Goal: Task Accomplishment & Management: Manage account settings

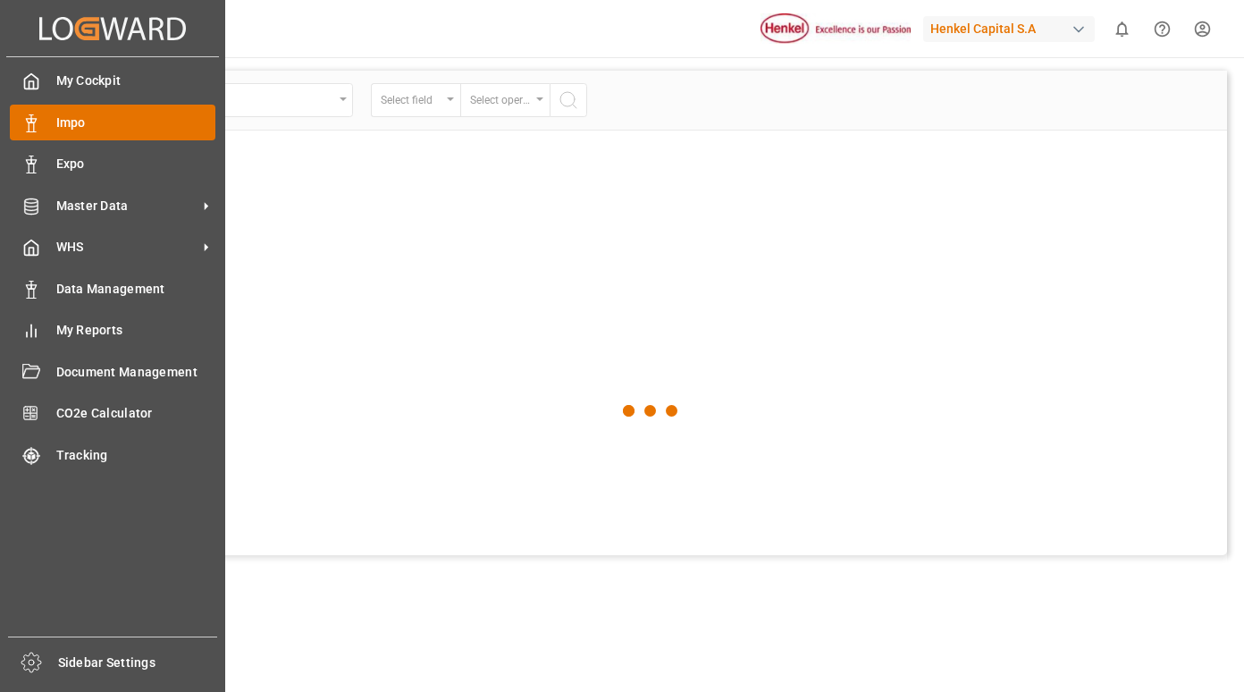
click at [91, 114] on span "Impo" at bounding box center [136, 123] width 160 height 19
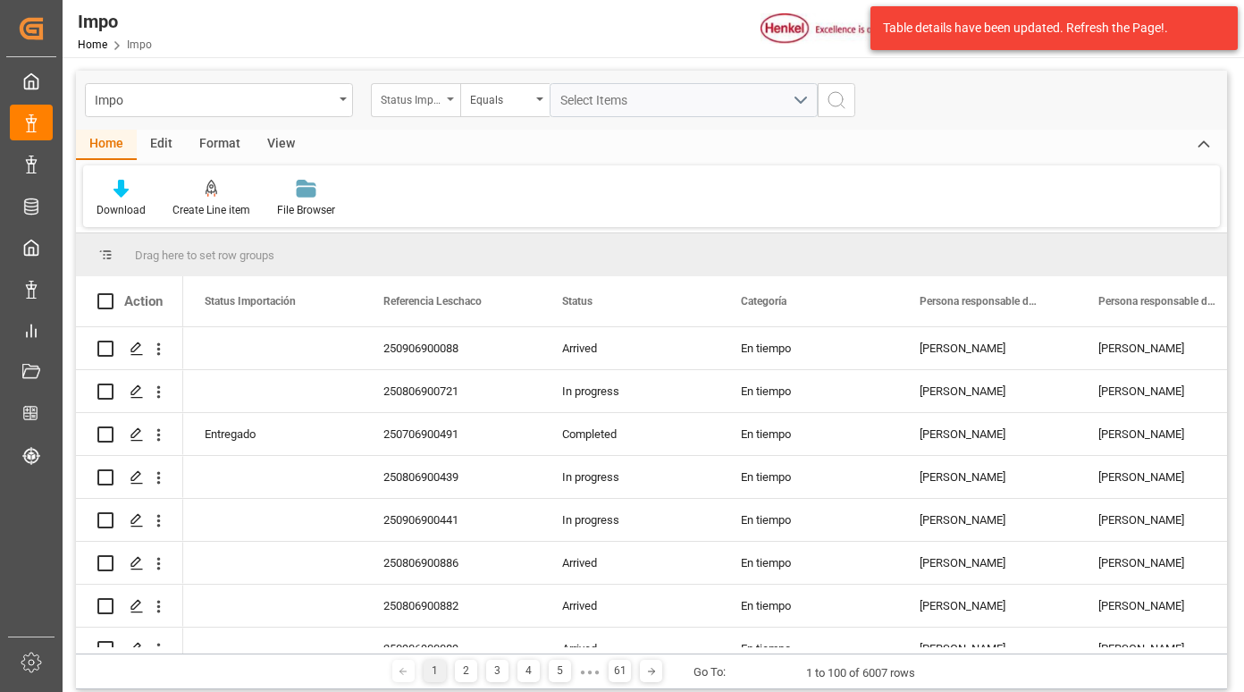
click at [423, 103] on div "Status Importación" at bounding box center [411, 98] width 61 height 21
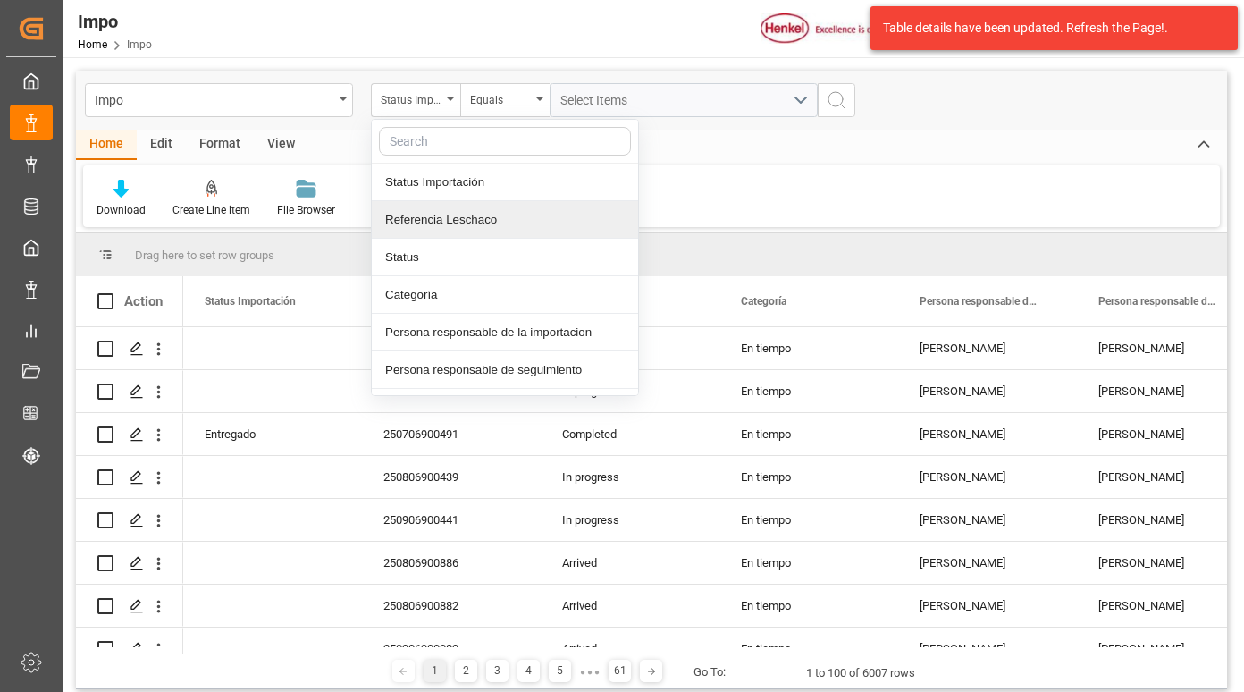
click at [508, 215] on div "Referencia Leschaco" at bounding box center [505, 220] width 266 height 38
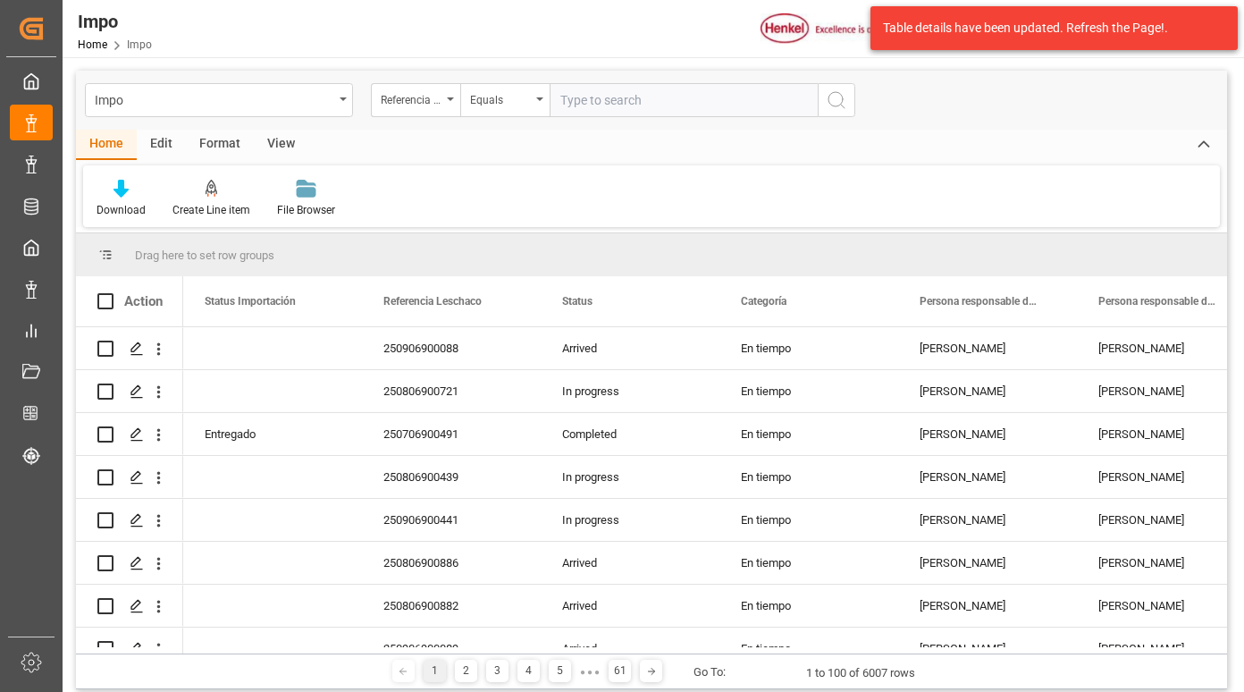
click at [608, 97] on input "text" at bounding box center [684, 100] width 268 height 34
type input "250806900587"
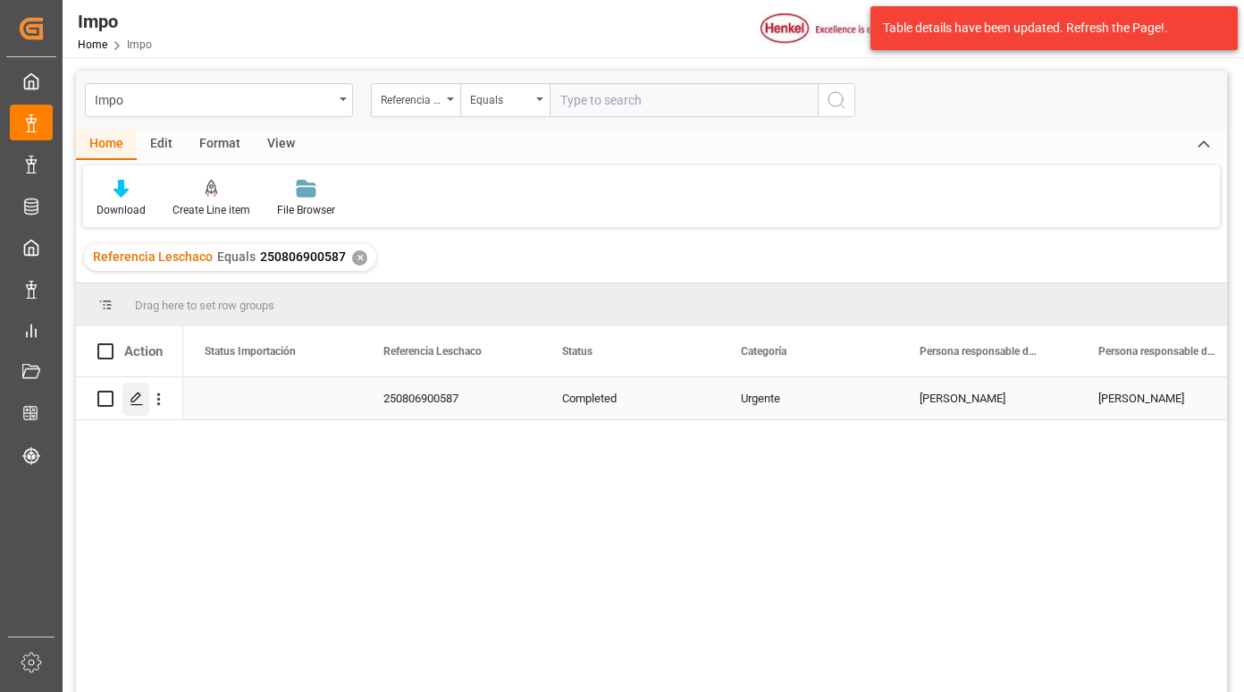
click at [135, 404] on icon "Press SPACE to select this row." at bounding box center [137, 399] width 14 height 14
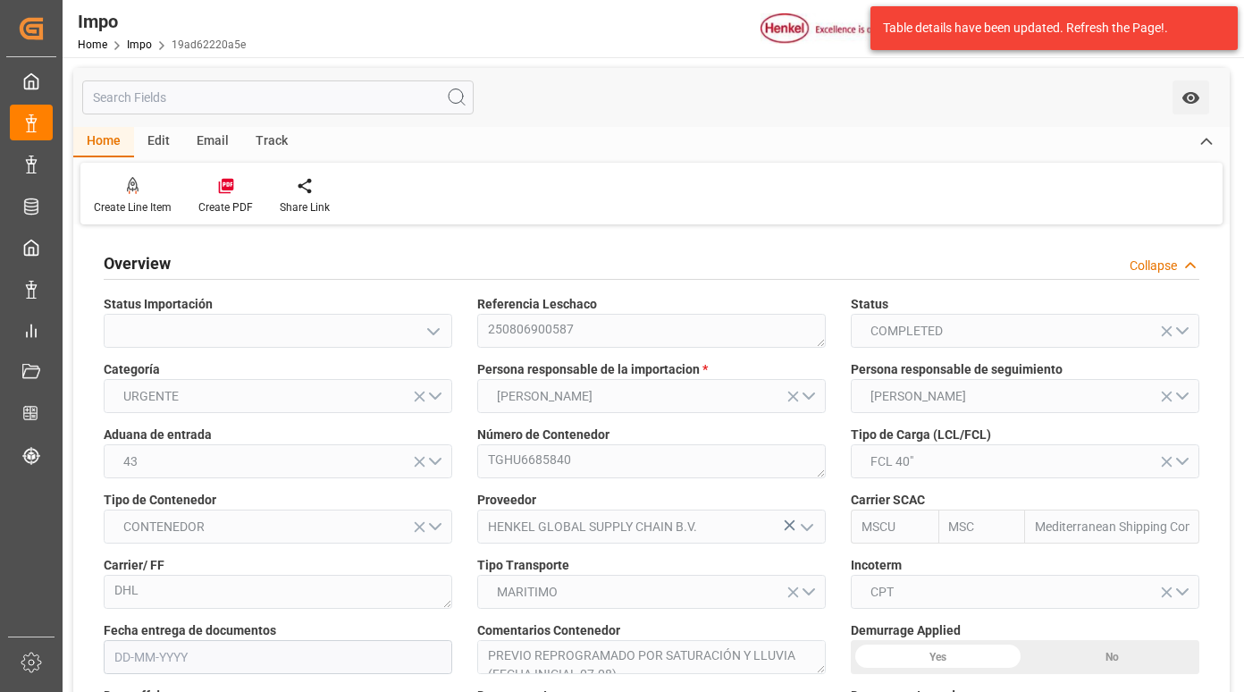
type input "MSC"
type input "Mediterranean Shipping Company"
type input "9"
type input "50"
type input "19"
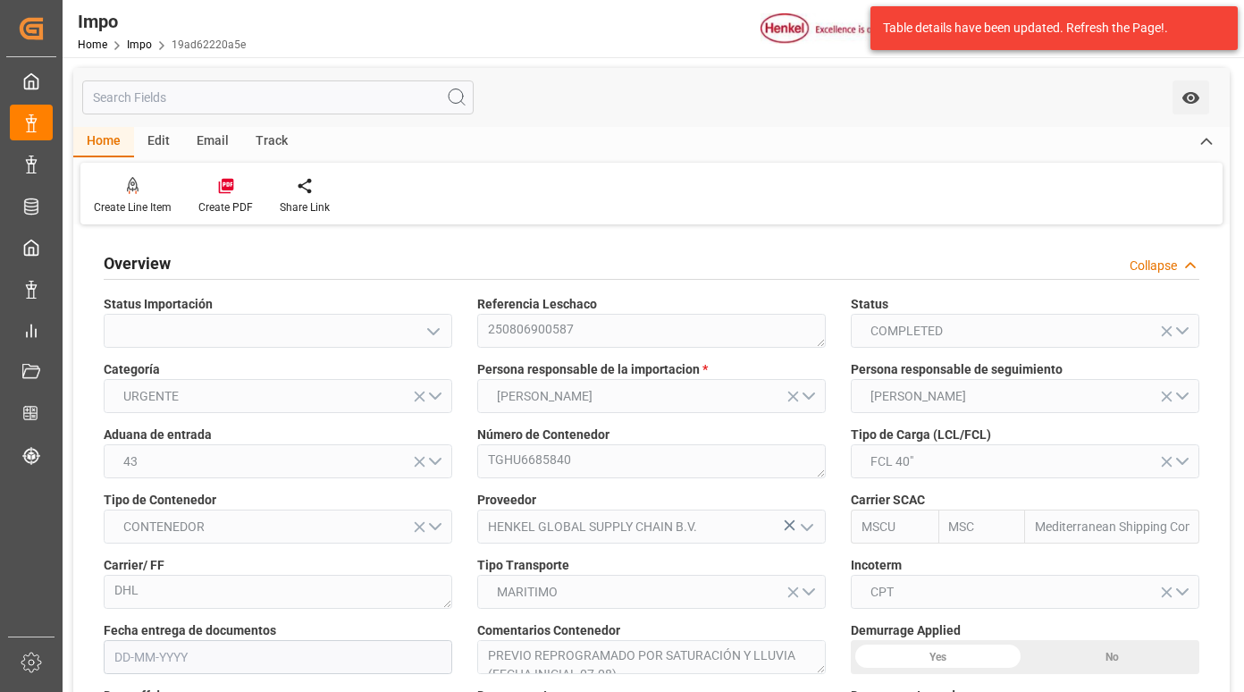
type input "[DATE]"
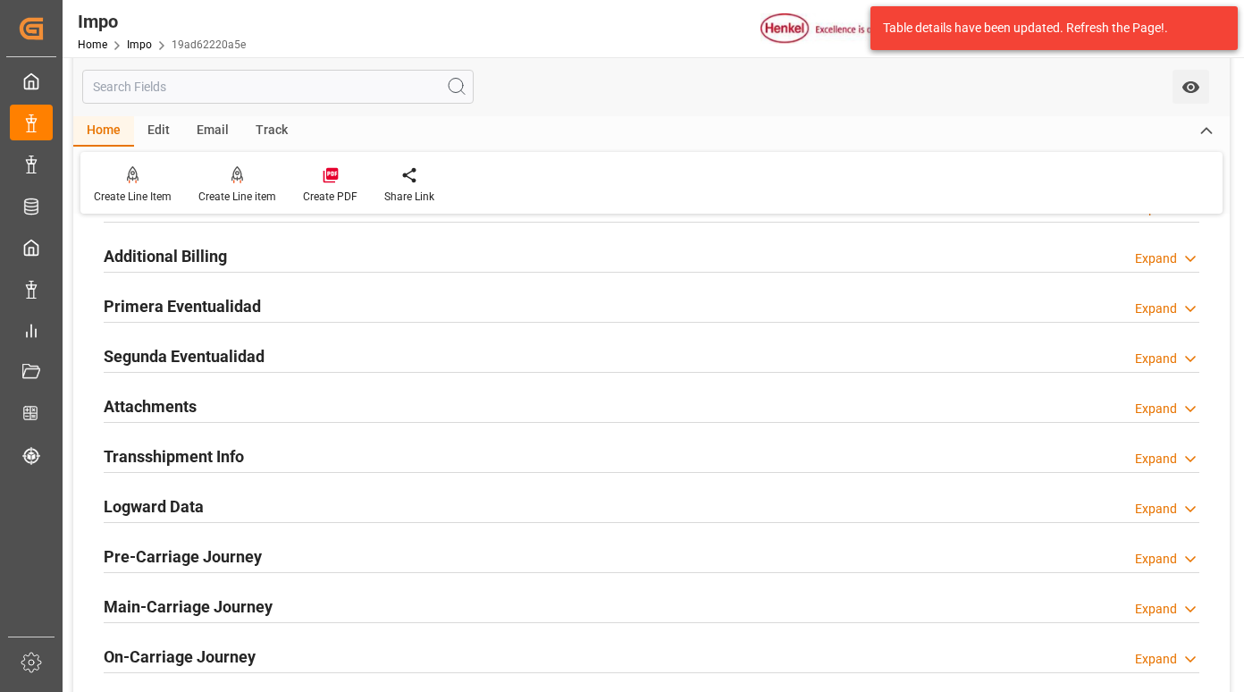
scroll to position [1609, 0]
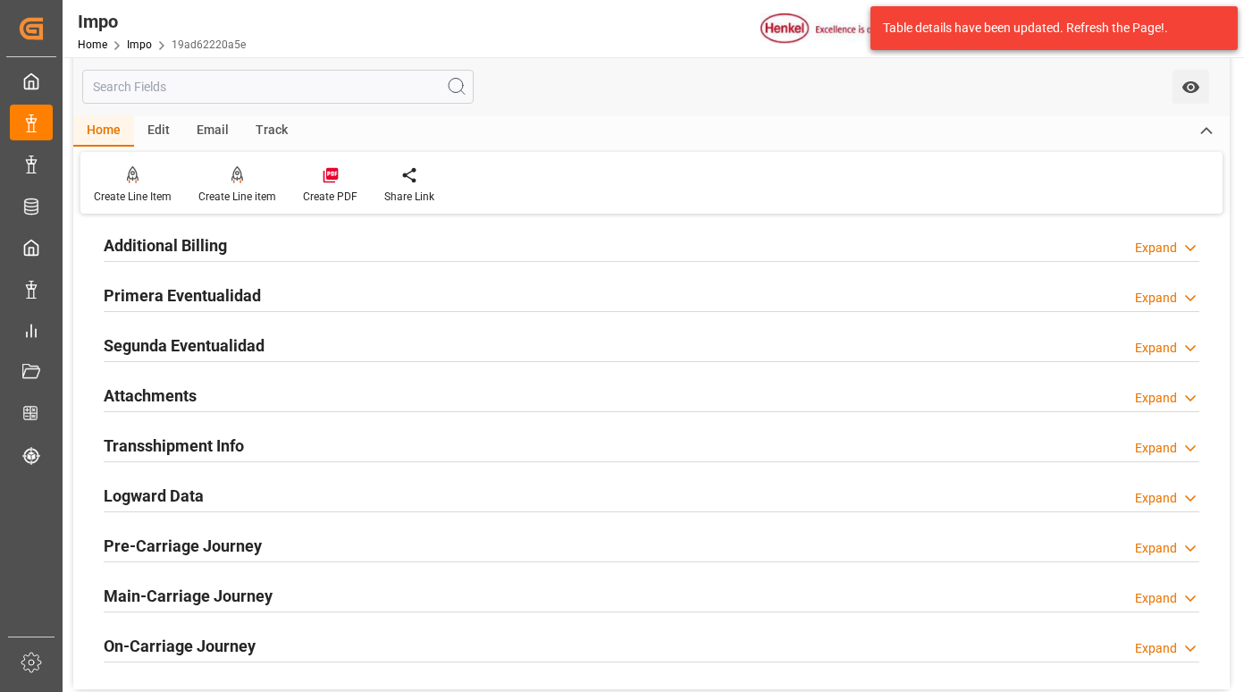
click at [232, 294] on h2 "Primera Eventualidad" at bounding box center [182, 295] width 157 height 24
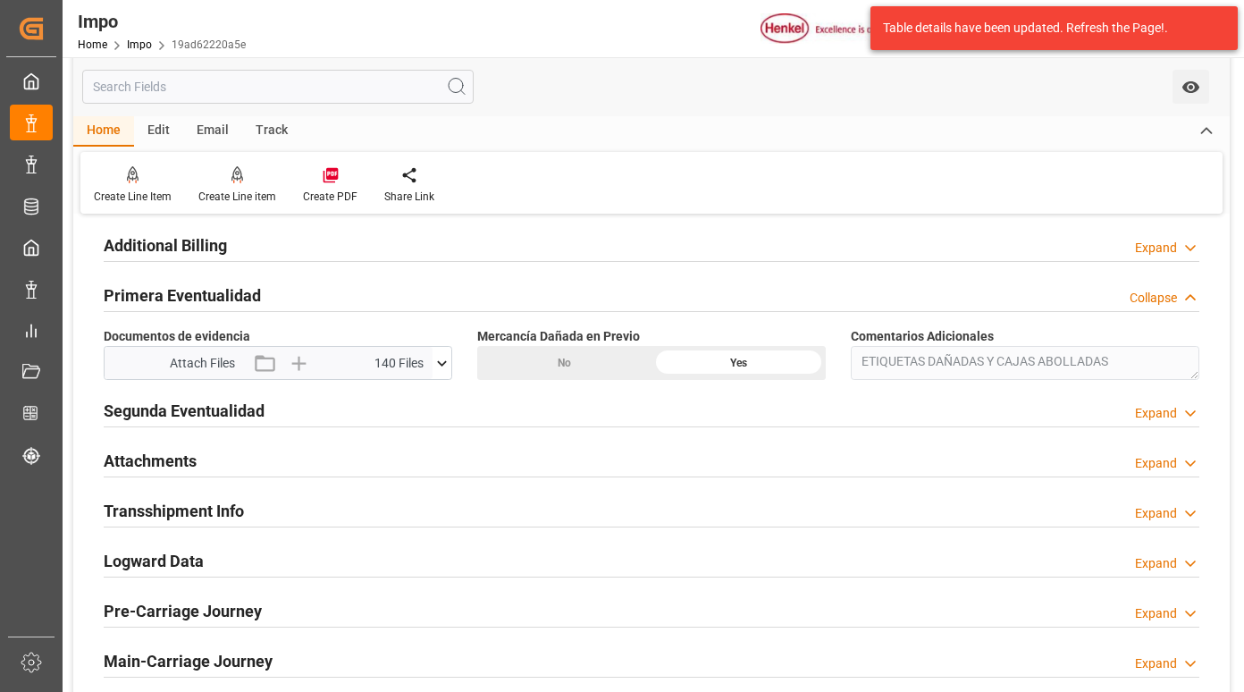
click at [440, 358] on icon at bounding box center [442, 363] width 19 height 19
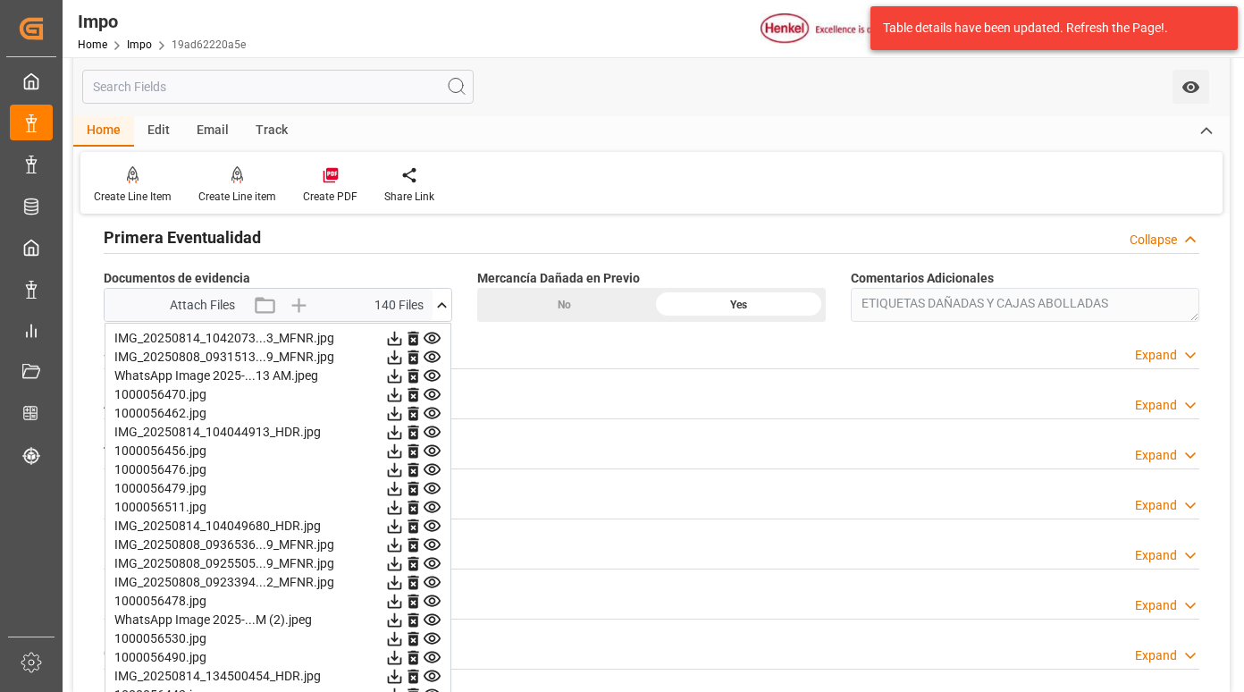
scroll to position [1698, 0]
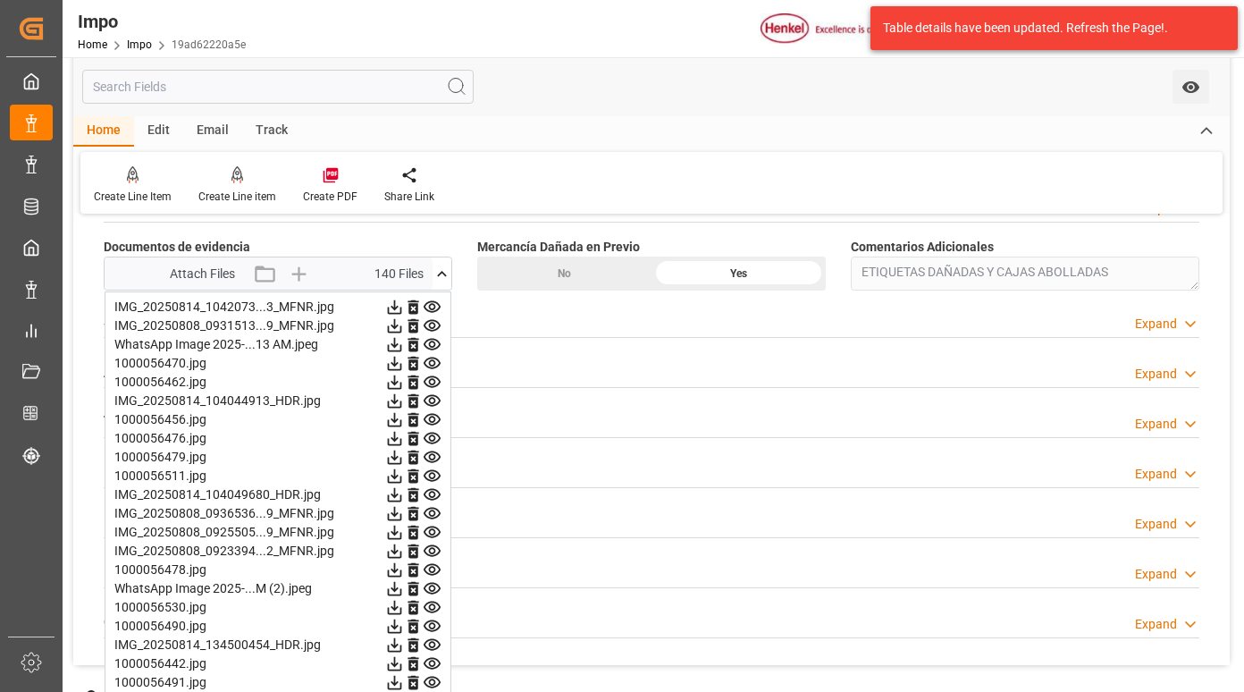
click at [429, 303] on icon at bounding box center [432, 307] width 17 height 12
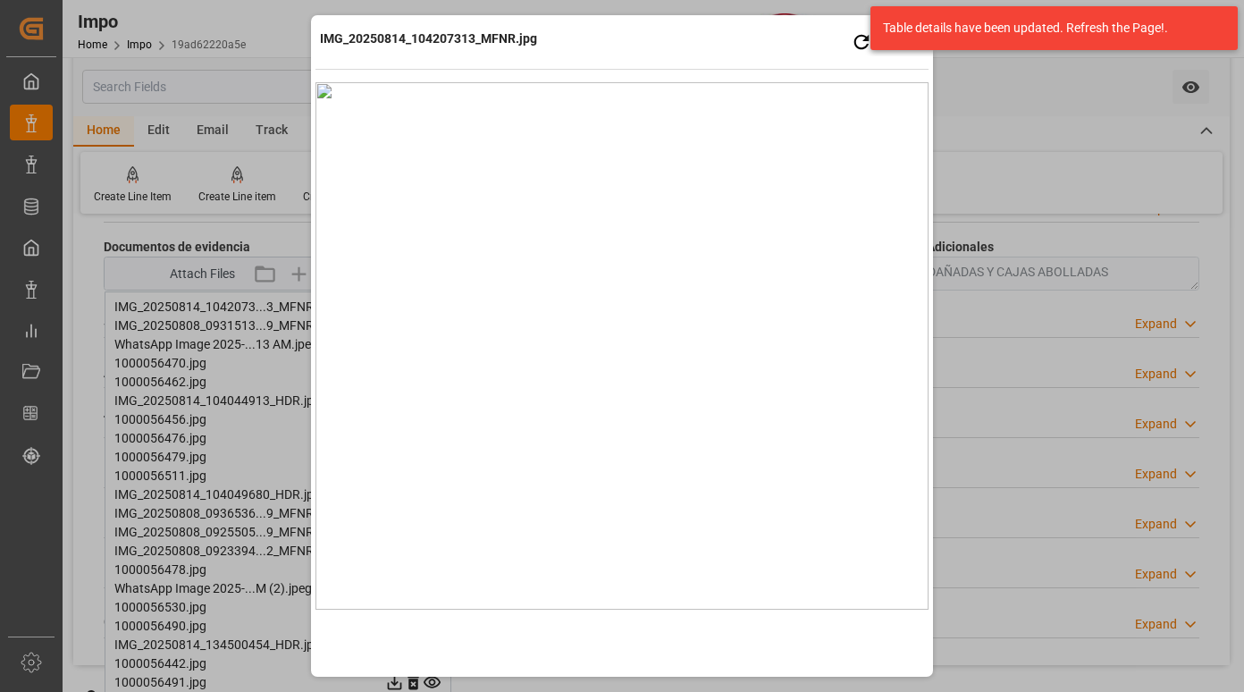
click at [635, 21] on div "IMG_20250814_104207313_MFNR.jpg Retry Close preview" at bounding box center [622, 44] width 613 height 49
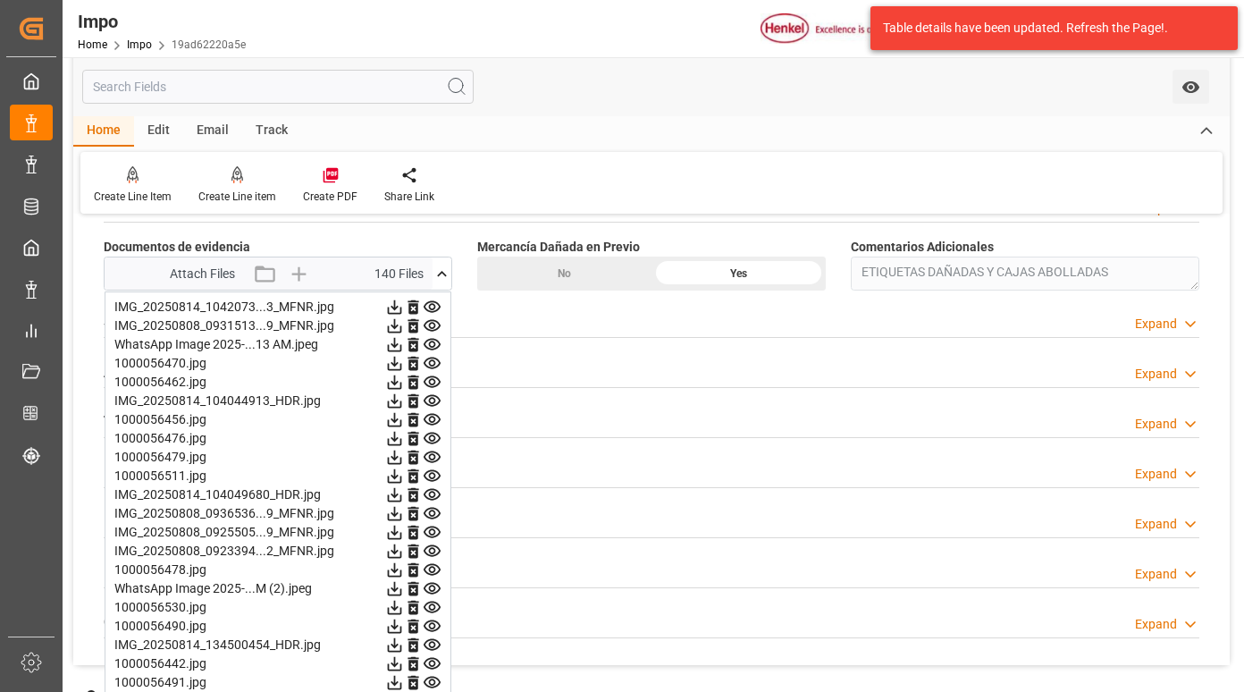
click at [432, 320] on icon at bounding box center [432, 326] width 17 height 12
click at [434, 343] on icon at bounding box center [432, 344] width 19 height 19
click at [436, 361] on icon at bounding box center [432, 363] width 19 height 19
click at [431, 379] on icon at bounding box center [432, 382] width 17 height 12
click at [434, 398] on icon at bounding box center [432, 401] width 17 height 12
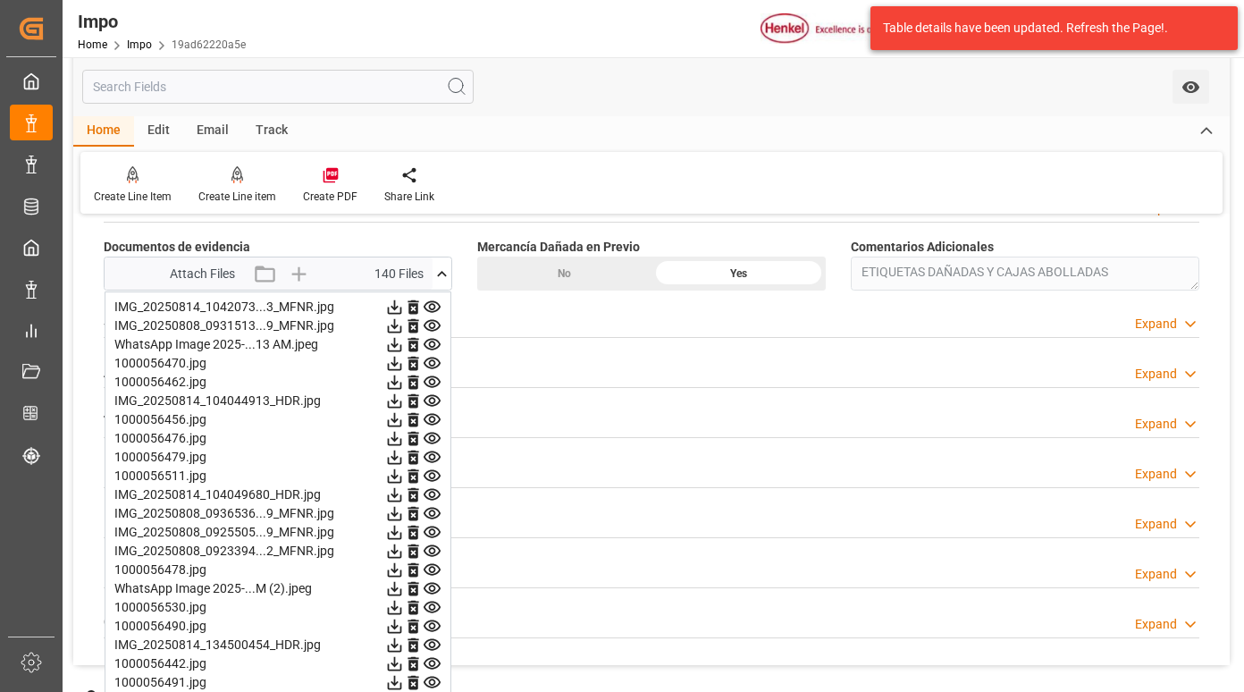
click at [434, 418] on icon at bounding box center [432, 419] width 19 height 19
click at [434, 440] on icon at bounding box center [432, 439] width 17 height 12
click at [428, 456] on icon at bounding box center [432, 457] width 19 height 19
click at [431, 476] on icon at bounding box center [432, 476] width 19 height 19
click at [434, 495] on icon at bounding box center [432, 494] width 19 height 19
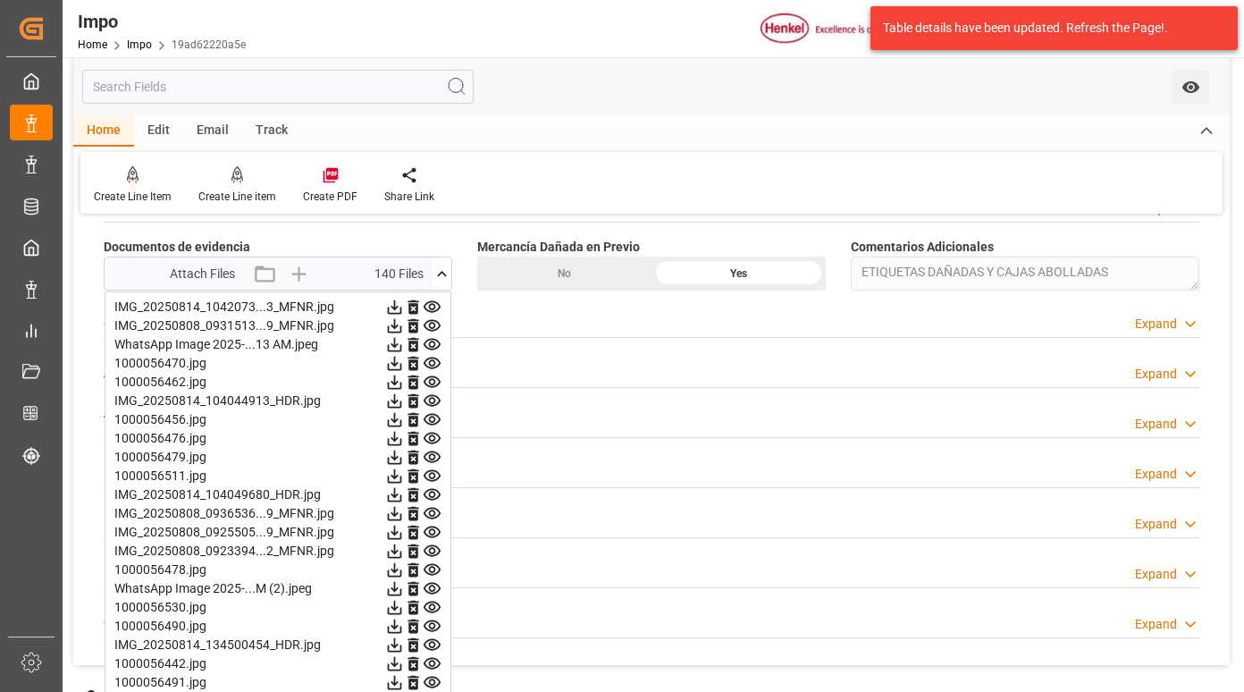
click at [433, 519] on icon at bounding box center [432, 513] width 19 height 19
click at [438, 537] on icon at bounding box center [432, 532] width 19 height 19
click at [432, 548] on icon at bounding box center [432, 551] width 19 height 19
click at [433, 566] on icon at bounding box center [432, 569] width 19 height 19
click at [434, 586] on icon at bounding box center [432, 589] width 17 height 12
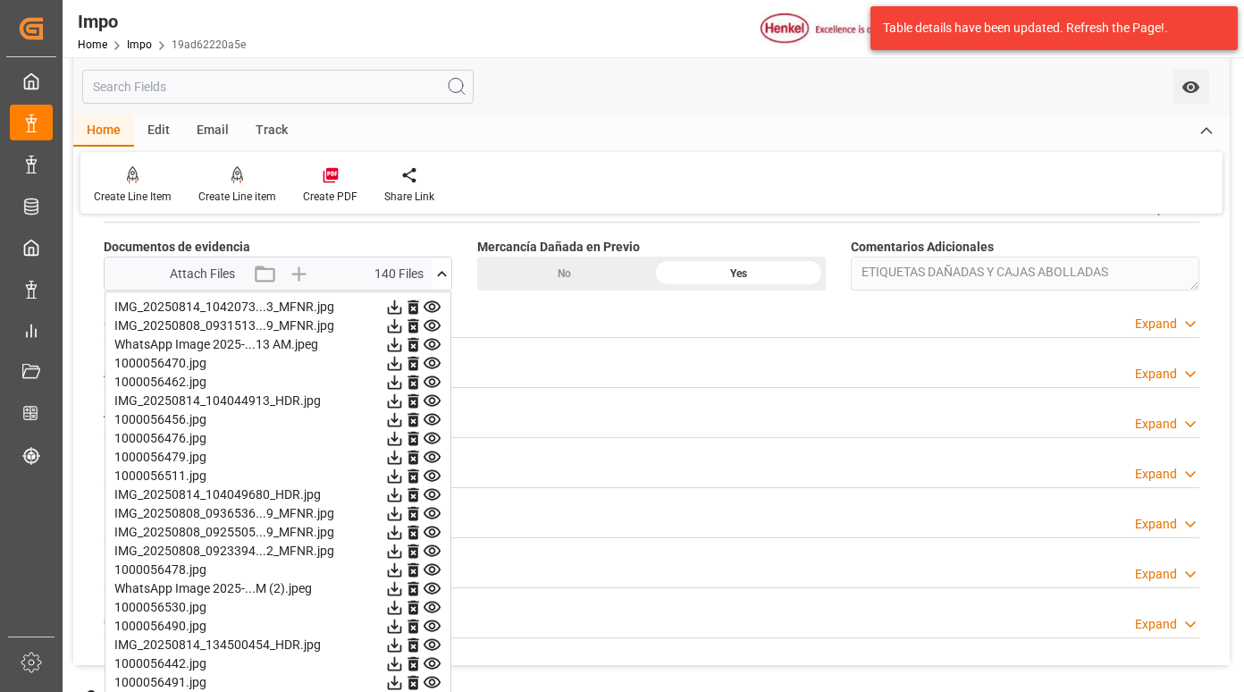
click at [434, 604] on icon at bounding box center [432, 607] width 19 height 19
click at [430, 626] on icon at bounding box center [432, 626] width 17 height 12
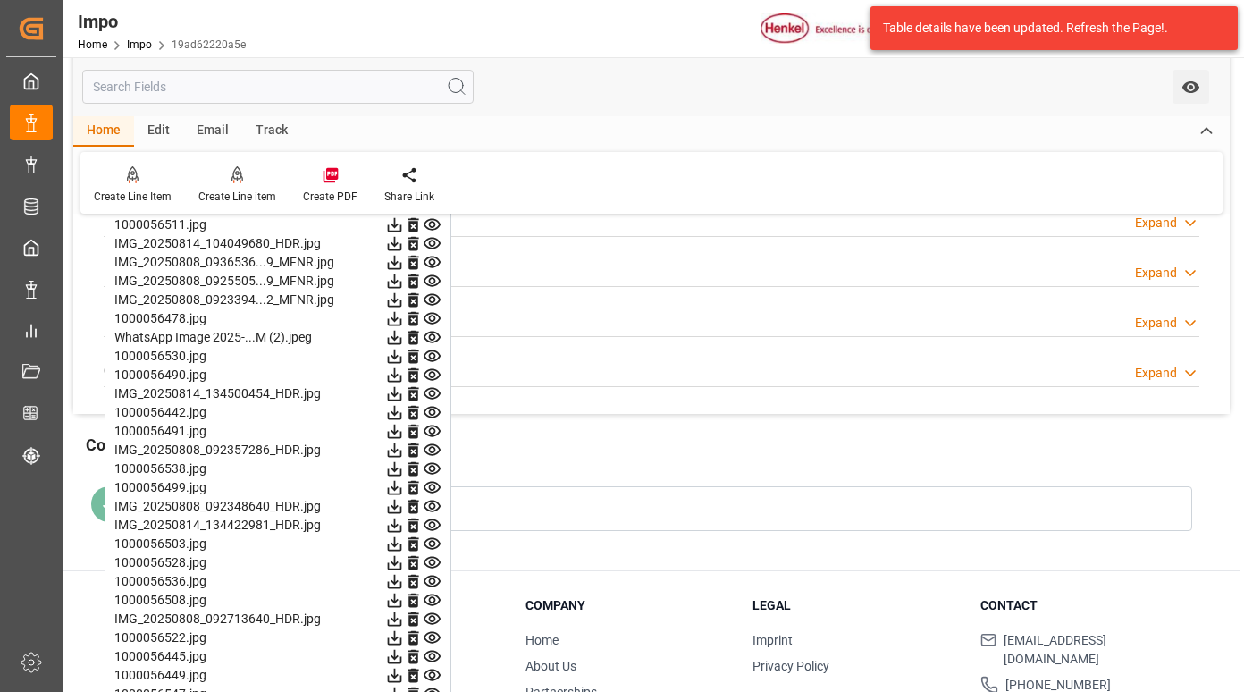
scroll to position [1967, 0]
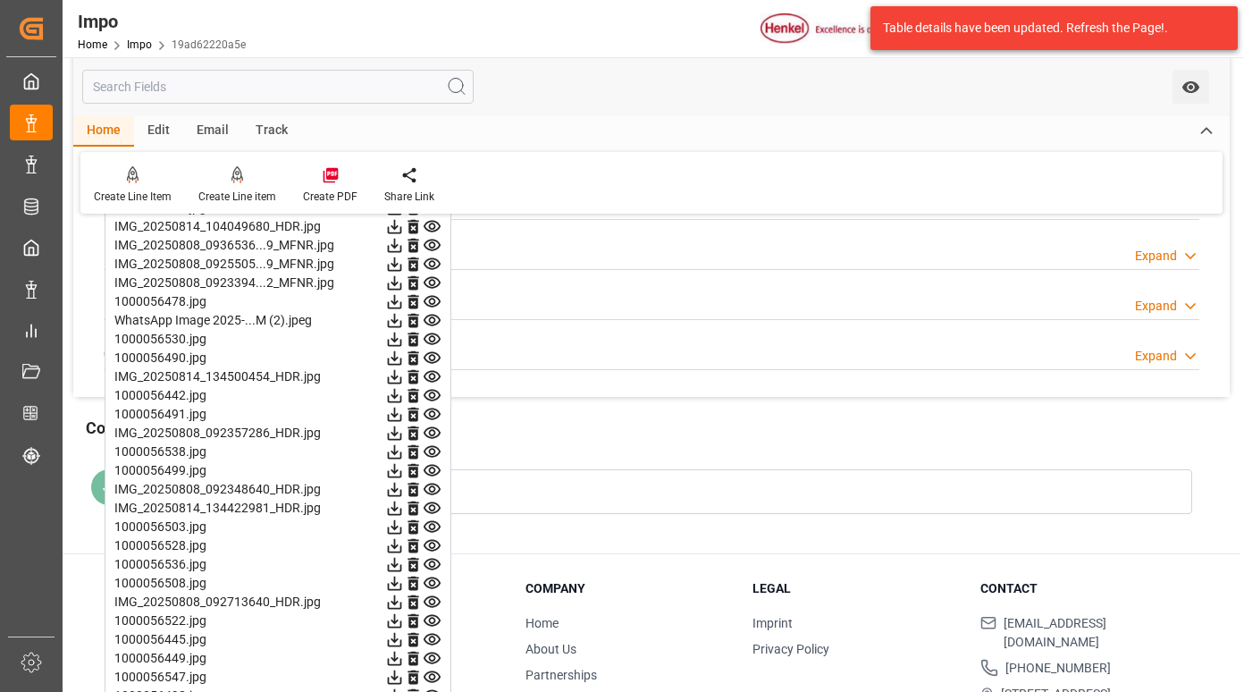
click at [431, 373] on icon at bounding box center [432, 376] width 19 height 19
click at [432, 394] on icon at bounding box center [432, 395] width 19 height 19
click at [434, 410] on icon at bounding box center [432, 414] width 19 height 19
click at [432, 429] on icon at bounding box center [432, 433] width 19 height 19
click at [433, 451] on icon at bounding box center [432, 451] width 19 height 19
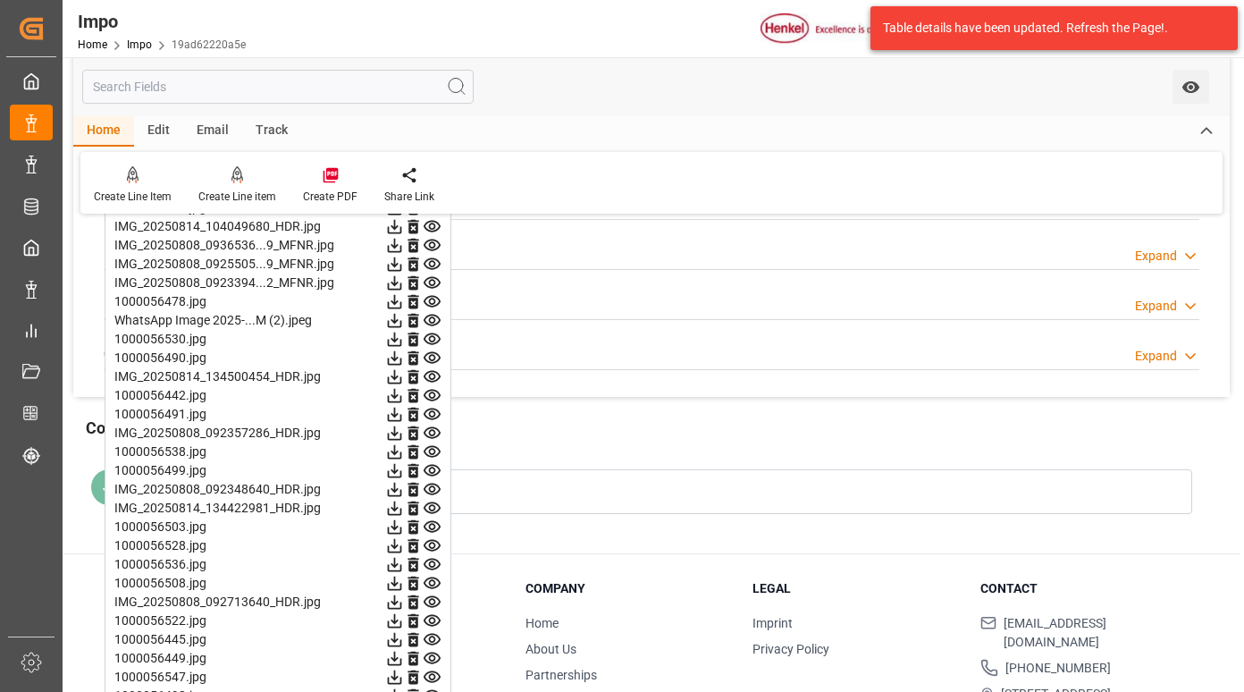
click at [437, 468] on icon at bounding box center [432, 470] width 19 height 19
click at [435, 486] on icon at bounding box center [432, 489] width 19 height 19
click at [434, 501] on icon at bounding box center [432, 508] width 19 height 19
click at [433, 525] on icon at bounding box center [432, 527] width 17 height 12
click at [429, 544] on icon at bounding box center [432, 546] width 17 height 12
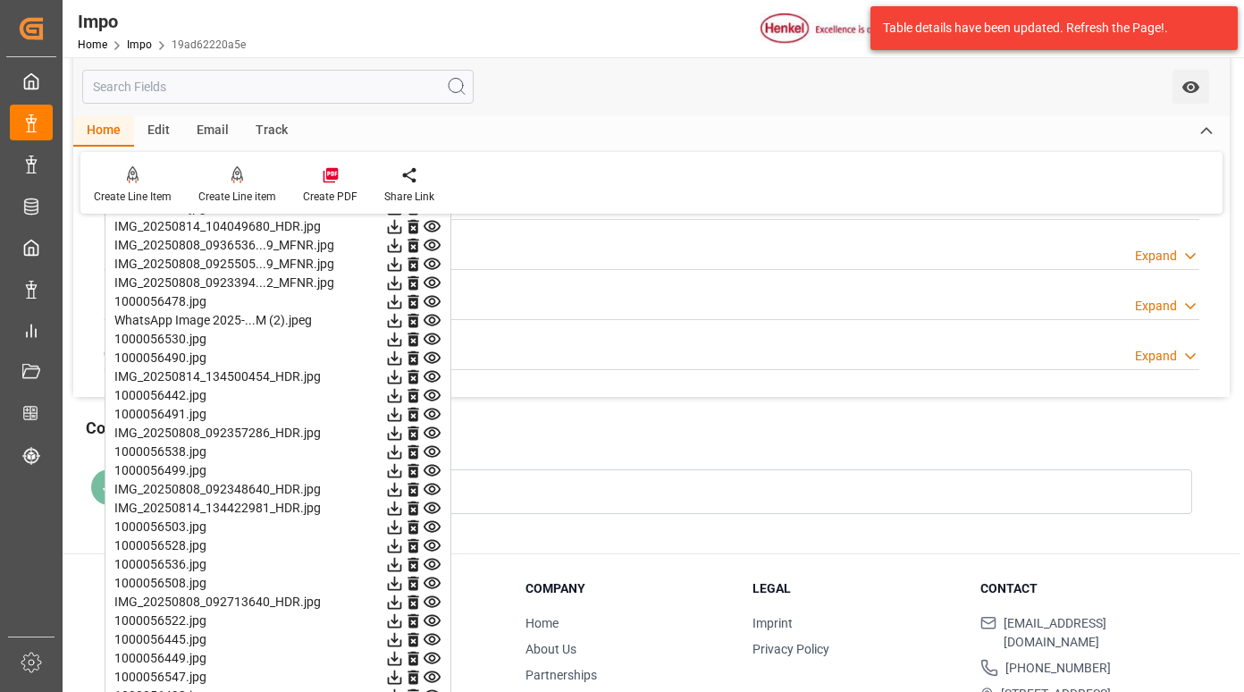
click at [434, 569] on icon at bounding box center [432, 564] width 19 height 19
click at [432, 582] on icon at bounding box center [432, 583] width 19 height 19
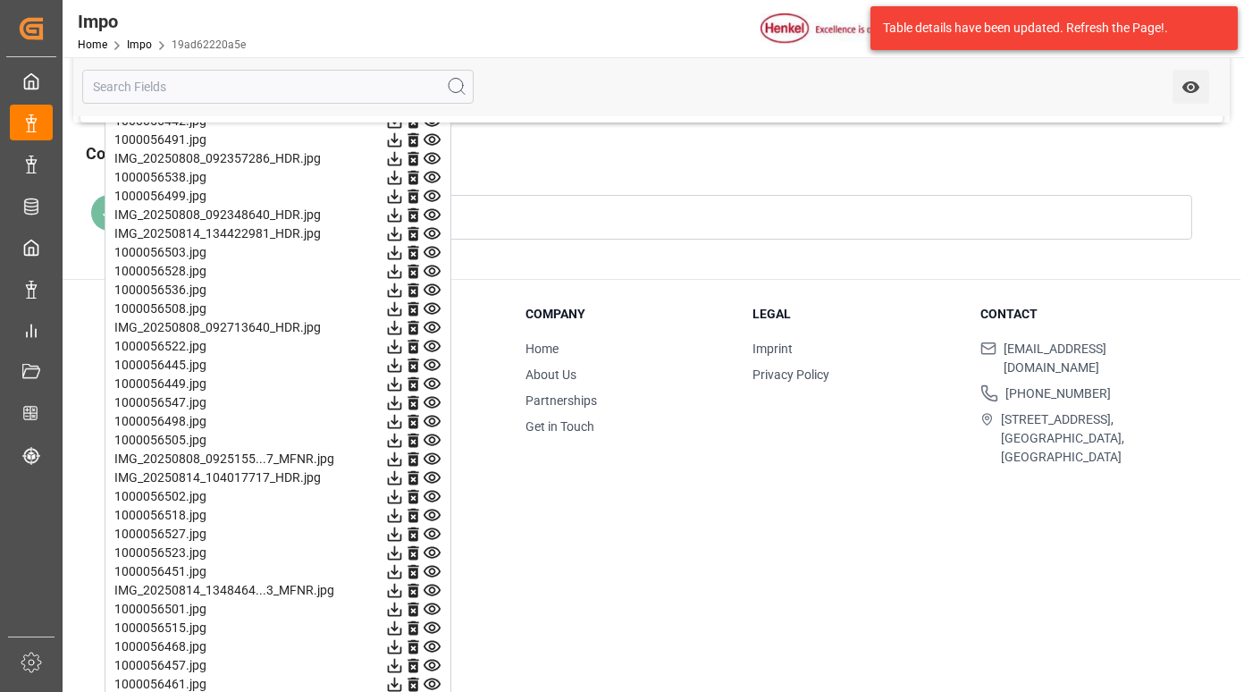
scroll to position [2324, 0]
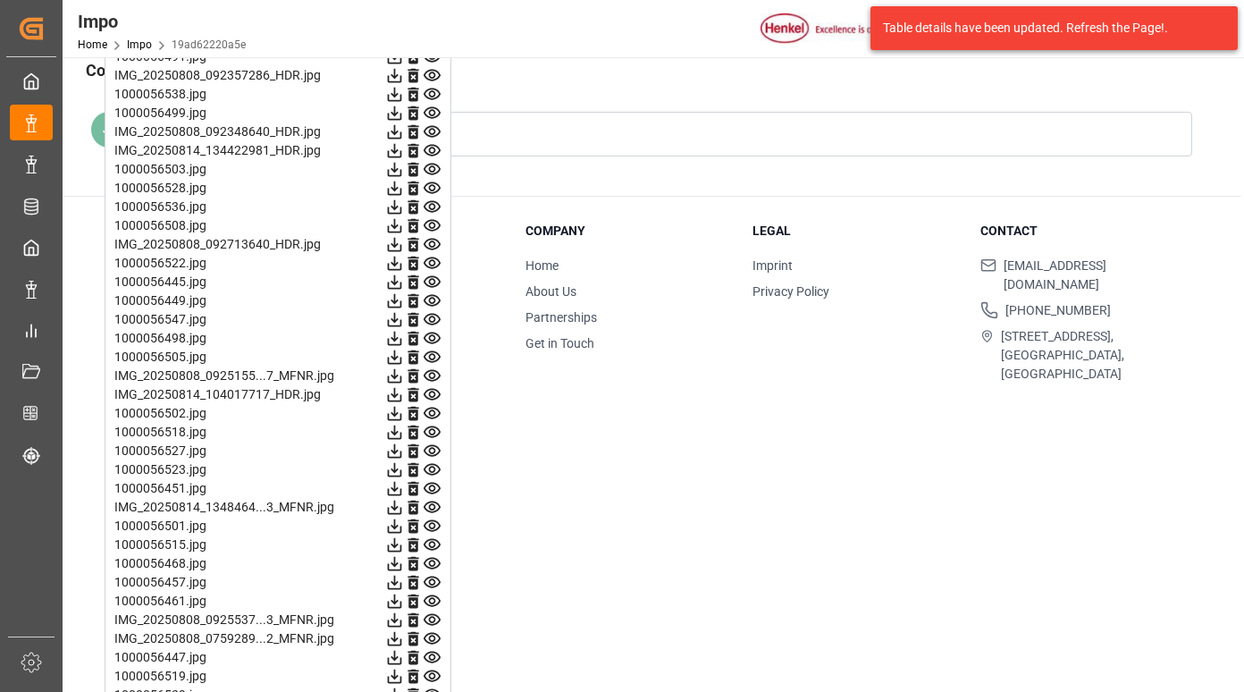
click at [428, 243] on icon at bounding box center [432, 244] width 19 height 19
click at [434, 260] on icon at bounding box center [432, 263] width 17 height 12
click at [430, 276] on icon at bounding box center [432, 282] width 19 height 19
click at [434, 297] on icon at bounding box center [432, 300] width 19 height 19
click at [435, 314] on icon at bounding box center [432, 319] width 19 height 19
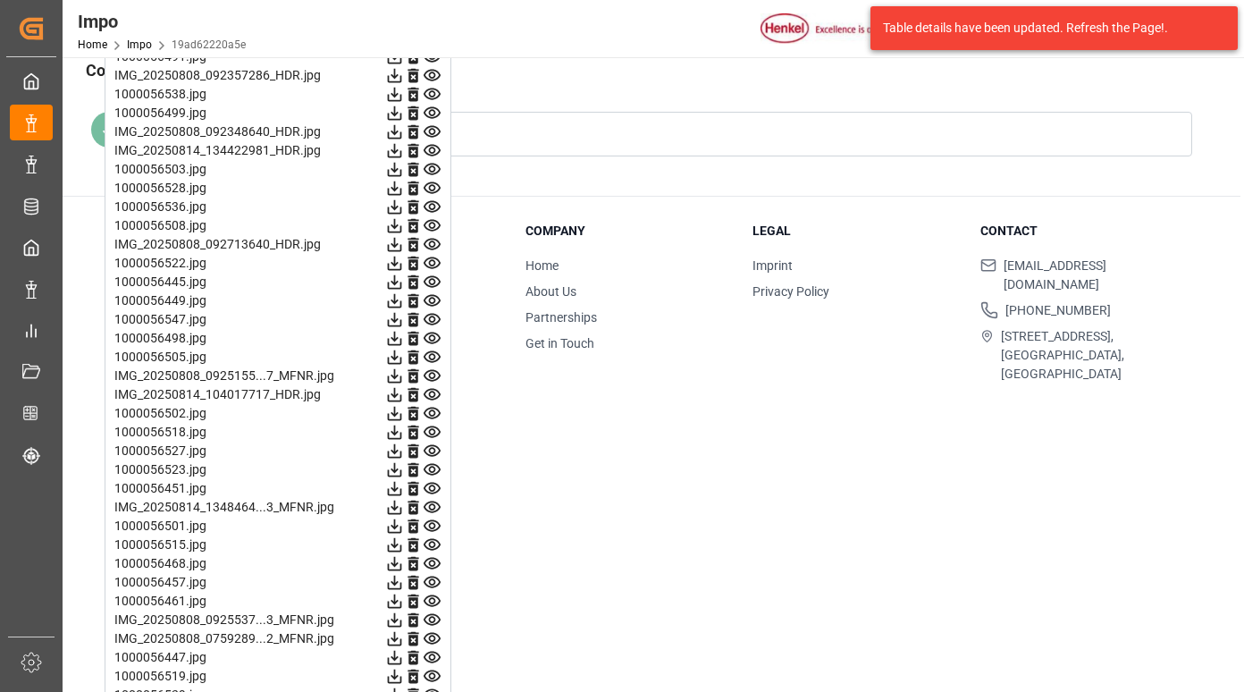
click at [434, 336] on icon at bounding box center [432, 339] width 17 height 12
click at [434, 354] on icon at bounding box center [432, 357] width 19 height 19
click at [435, 375] on icon at bounding box center [432, 376] width 17 height 12
click at [431, 392] on icon at bounding box center [432, 395] width 17 height 12
click at [431, 411] on icon at bounding box center [432, 414] width 17 height 12
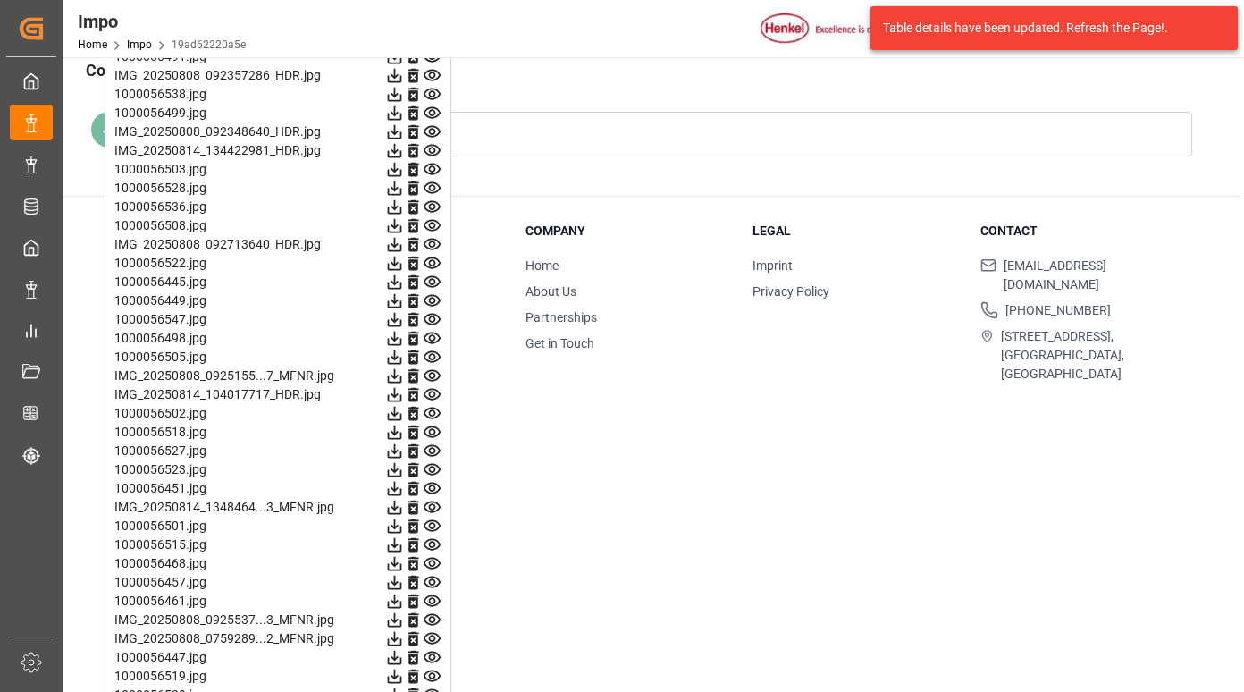
click at [431, 415] on icon at bounding box center [432, 414] width 17 height 12
click at [426, 433] on icon at bounding box center [432, 432] width 19 height 19
click at [432, 451] on icon at bounding box center [432, 451] width 19 height 19
click at [434, 431] on icon at bounding box center [432, 432] width 19 height 19
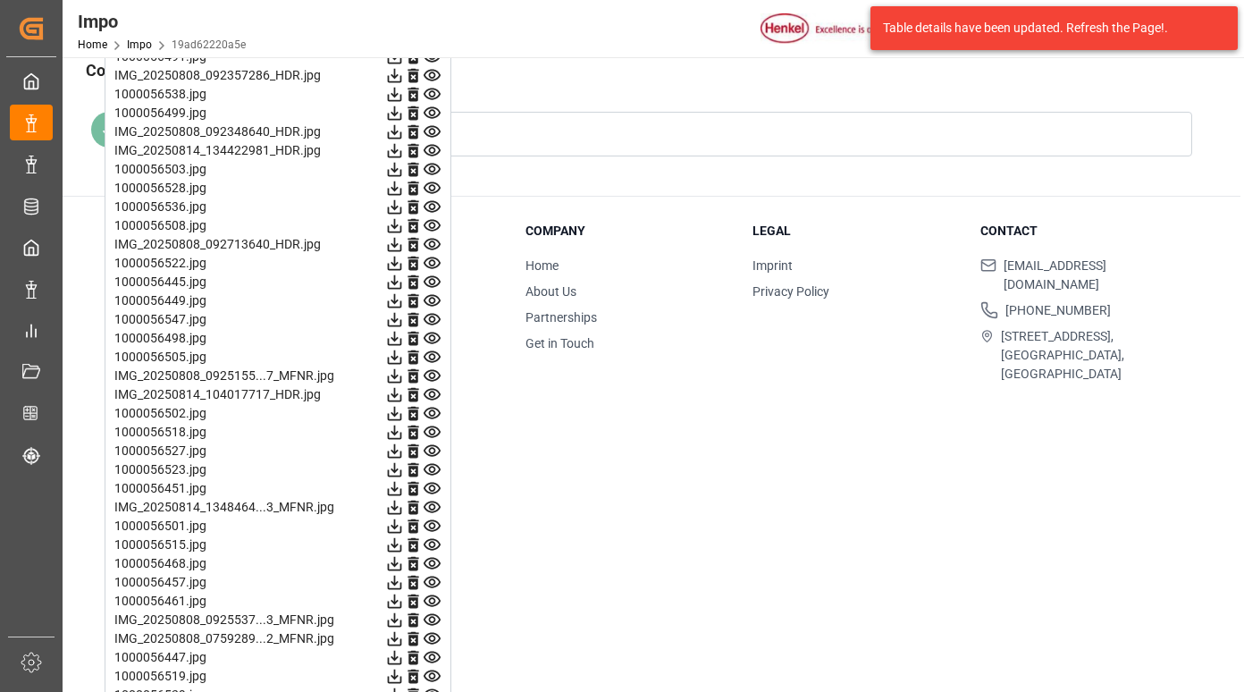
click at [432, 452] on icon at bounding box center [432, 451] width 19 height 19
click at [430, 468] on icon at bounding box center [432, 470] width 17 height 12
click at [430, 488] on icon at bounding box center [432, 489] width 17 height 12
click at [434, 506] on icon at bounding box center [432, 507] width 19 height 19
click at [434, 526] on icon at bounding box center [432, 526] width 19 height 19
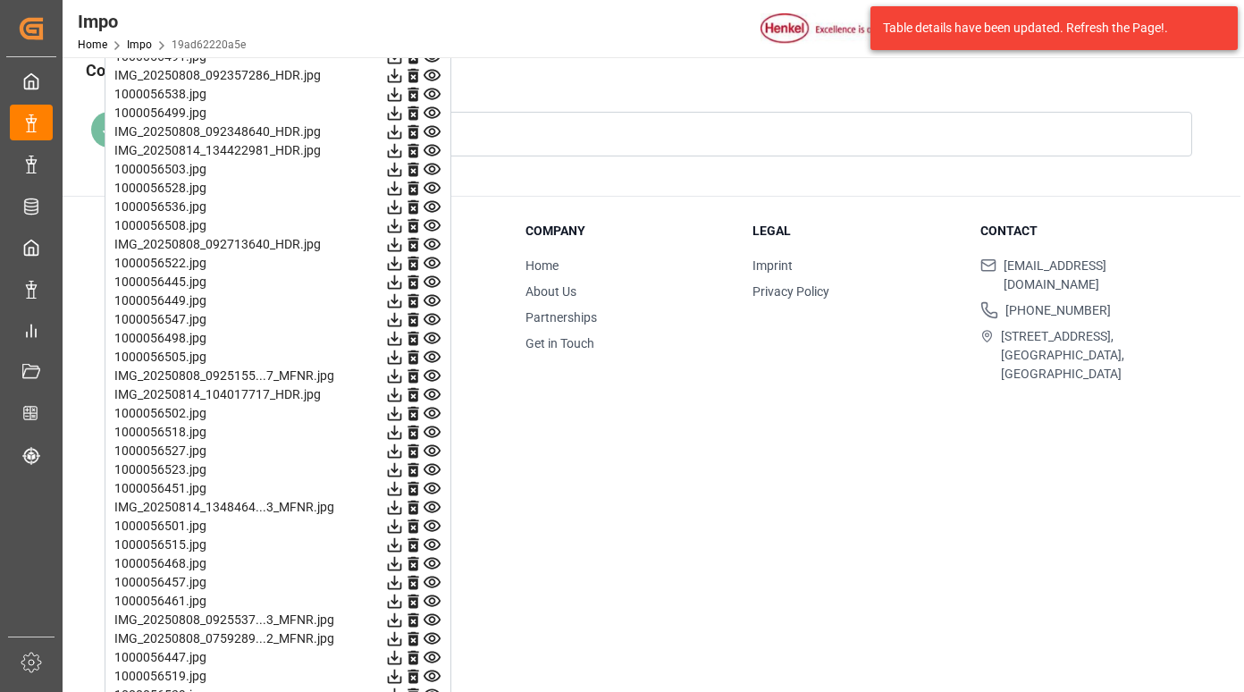
click at [436, 544] on icon at bounding box center [432, 544] width 19 height 19
click at [432, 563] on icon at bounding box center [432, 563] width 19 height 19
click at [433, 578] on icon at bounding box center [432, 582] width 19 height 19
click at [432, 597] on icon at bounding box center [432, 601] width 19 height 19
click at [432, 620] on icon at bounding box center [432, 620] width 19 height 19
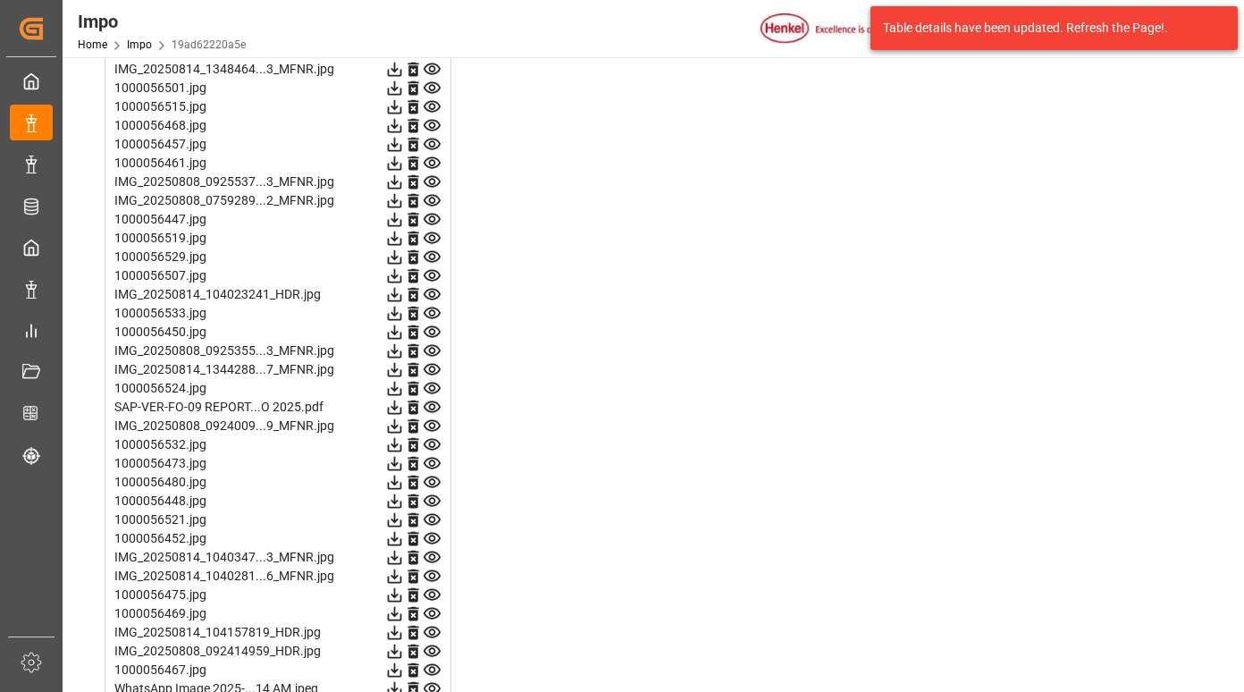
scroll to position [2771, 0]
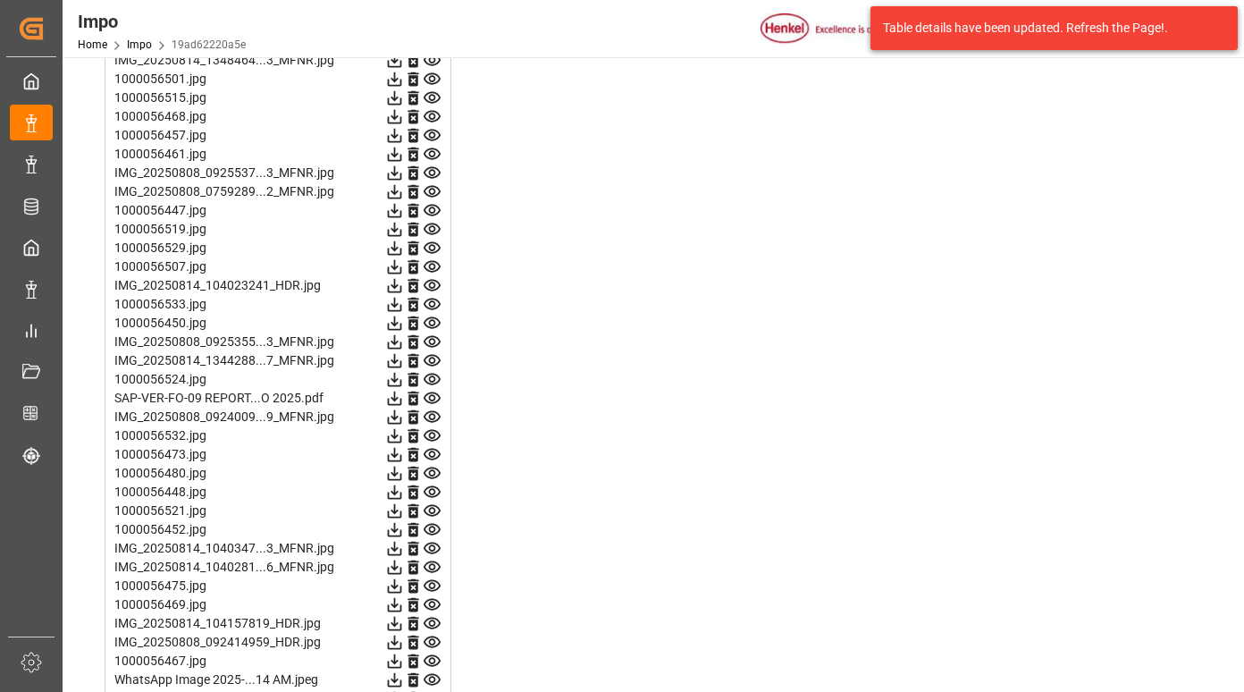
click at [433, 192] on icon at bounding box center [432, 191] width 19 height 19
click at [429, 210] on icon at bounding box center [432, 211] width 17 height 12
click at [430, 230] on icon at bounding box center [432, 229] width 17 height 12
click at [435, 249] on icon at bounding box center [432, 248] width 17 height 12
click at [431, 251] on icon at bounding box center [432, 248] width 19 height 19
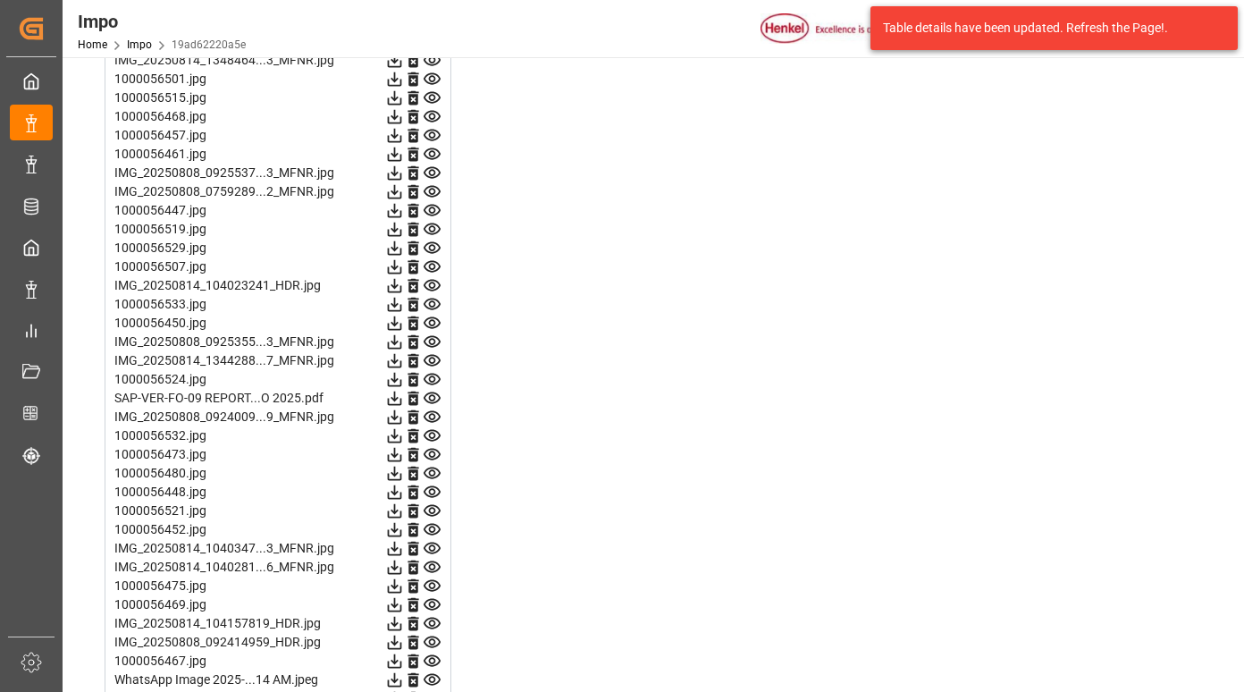
click at [434, 265] on icon at bounding box center [432, 267] width 17 height 12
click at [431, 286] on icon at bounding box center [432, 285] width 19 height 19
click at [433, 302] on icon at bounding box center [432, 305] width 17 height 12
click at [430, 324] on icon at bounding box center [432, 323] width 17 height 12
click at [427, 346] on icon at bounding box center [432, 342] width 17 height 12
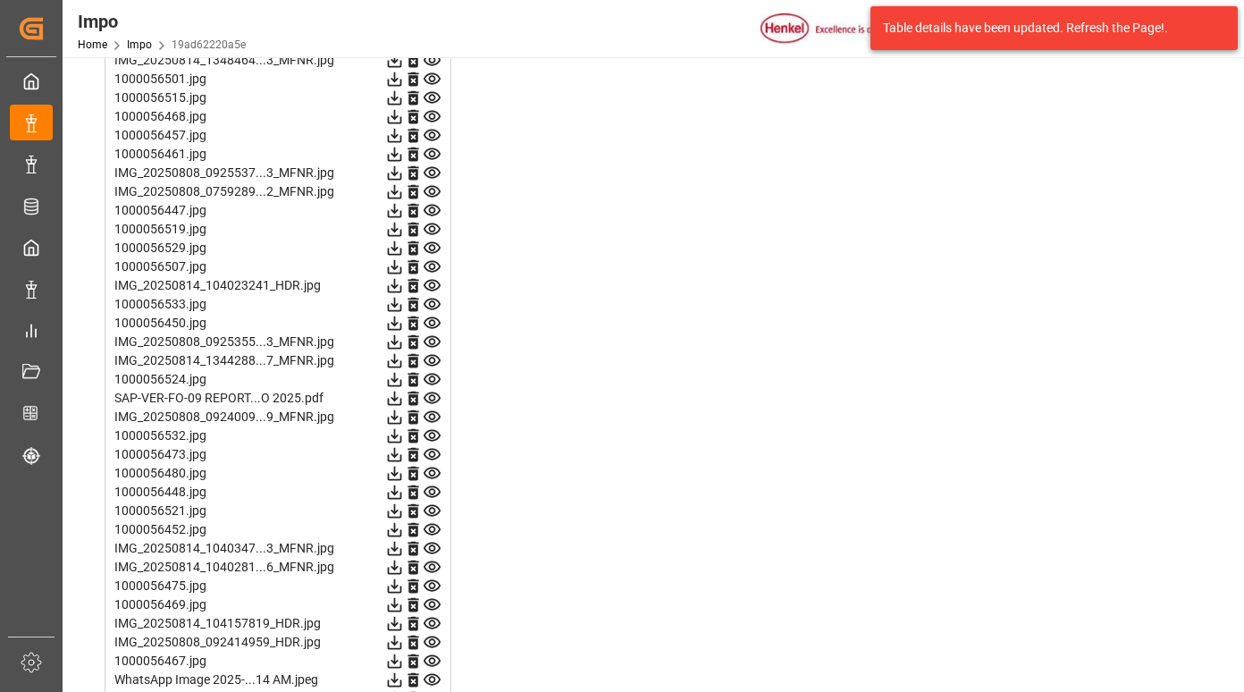
click at [429, 368] on icon at bounding box center [432, 360] width 19 height 19
click at [435, 382] on icon at bounding box center [432, 379] width 19 height 19
click at [432, 399] on icon at bounding box center [432, 398] width 19 height 19
click at [426, 415] on icon at bounding box center [432, 417] width 17 height 12
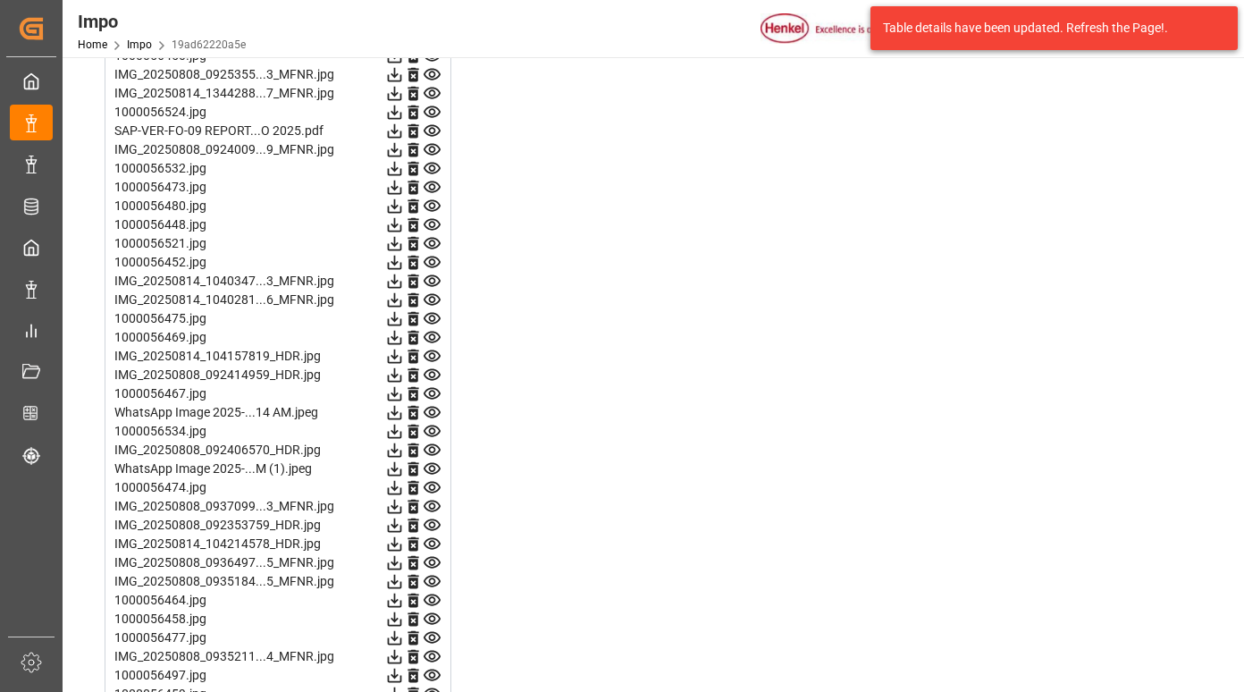
scroll to position [3039, 0]
click at [431, 147] on icon at bounding box center [432, 148] width 19 height 19
click at [431, 167] on icon at bounding box center [432, 167] width 19 height 19
click at [431, 186] on icon at bounding box center [432, 186] width 19 height 19
click at [433, 206] on icon at bounding box center [432, 205] width 19 height 19
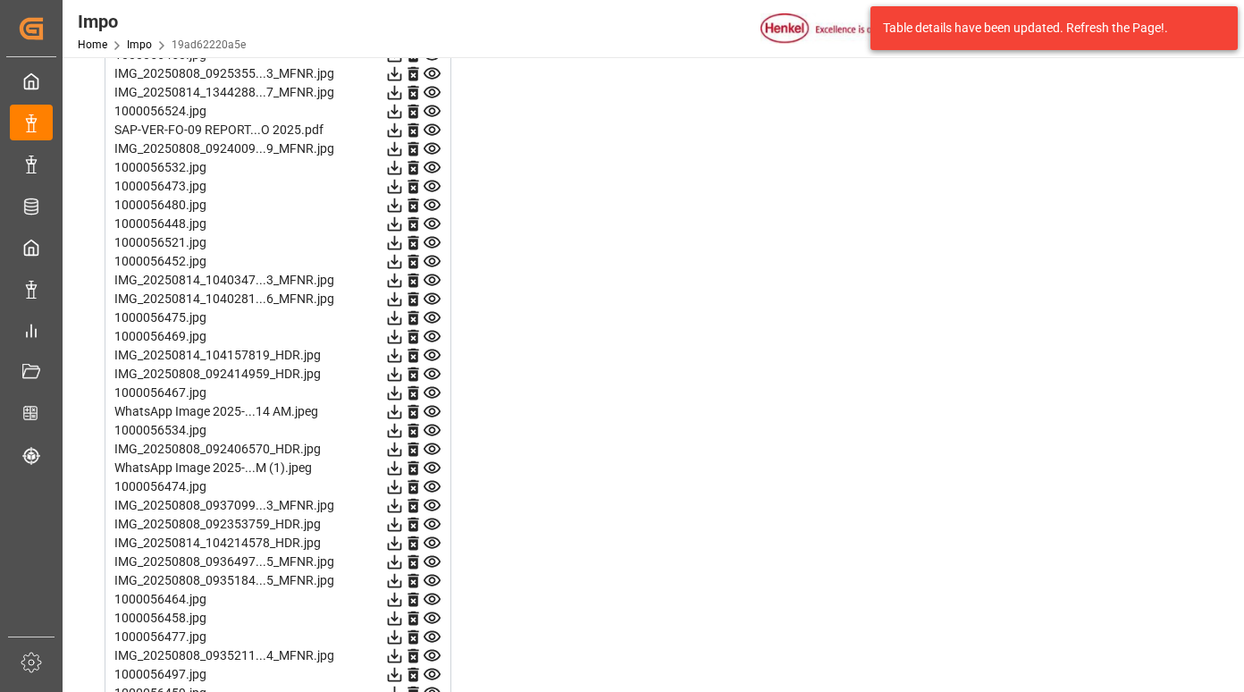
click at [435, 223] on icon at bounding box center [432, 224] width 17 height 12
click at [428, 240] on icon at bounding box center [432, 242] width 19 height 19
click at [433, 281] on icon at bounding box center [432, 280] width 19 height 19
click at [434, 297] on icon at bounding box center [432, 299] width 17 height 12
click at [436, 319] on icon at bounding box center [432, 317] width 19 height 19
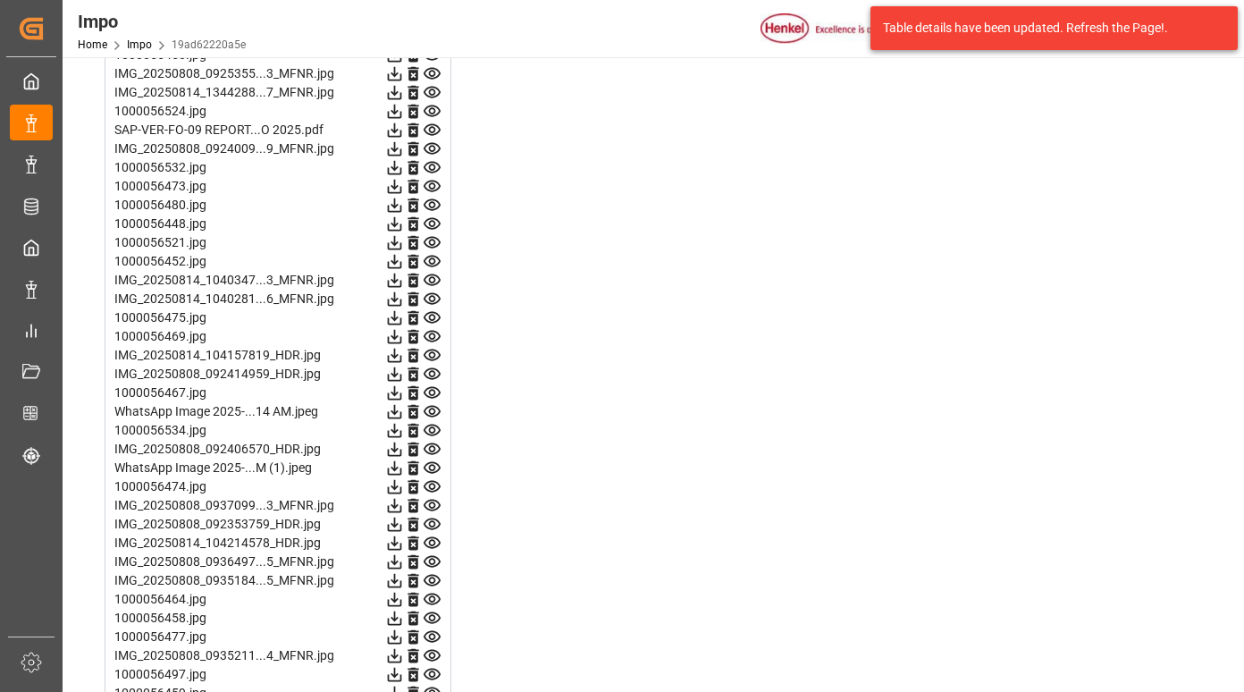
click at [432, 331] on icon at bounding box center [432, 337] width 17 height 12
click at [434, 361] on icon at bounding box center [432, 355] width 19 height 19
click at [431, 389] on icon at bounding box center [432, 392] width 19 height 19
click at [428, 409] on icon at bounding box center [432, 411] width 19 height 19
click at [427, 430] on icon at bounding box center [432, 430] width 19 height 19
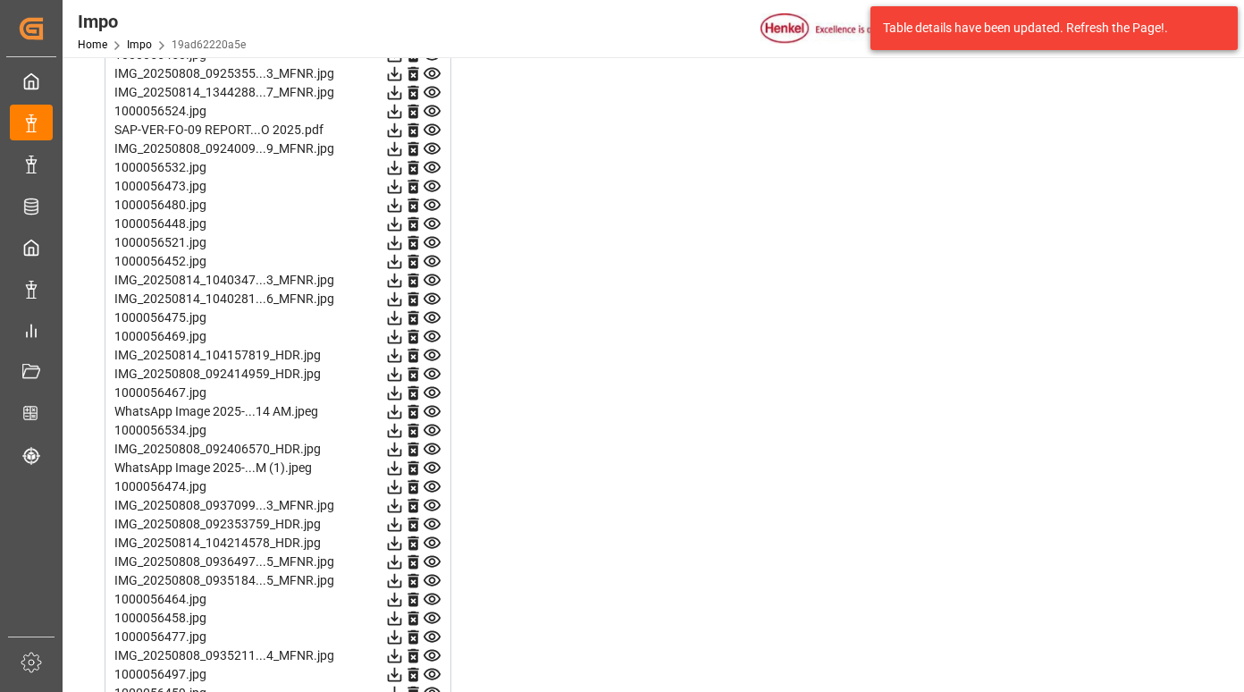
click at [433, 452] on icon at bounding box center [432, 449] width 17 height 12
click at [432, 472] on icon at bounding box center [432, 468] width 19 height 19
click at [433, 481] on icon at bounding box center [432, 487] width 17 height 12
click at [437, 507] on icon at bounding box center [432, 505] width 19 height 19
click at [432, 526] on icon at bounding box center [432, 524] width 19 height 19
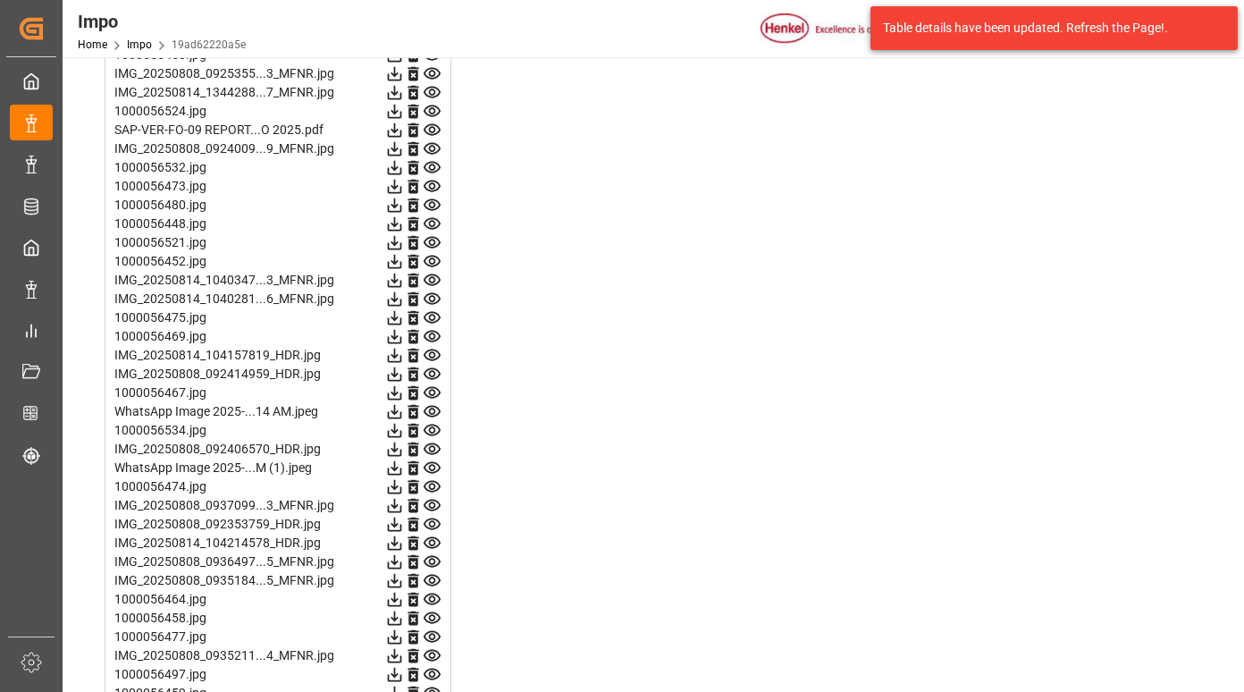
click at [430, 545] on icon at bounding box center [432, 543] width 17 height 12
click at [433, 561] on icon at bounding box center [432, 561] width 19 height 19
click at [431, 580] on icon at bounding box center [432, 580] width 19 height 19
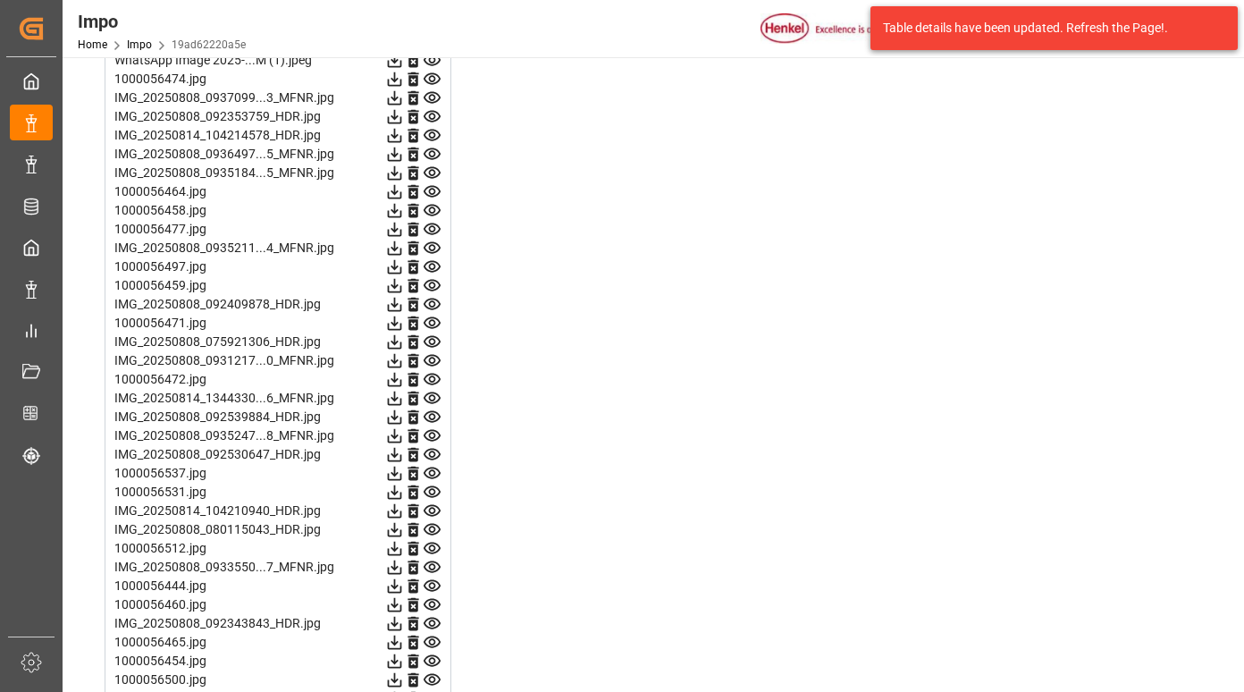
scroll to position [3486, 0]
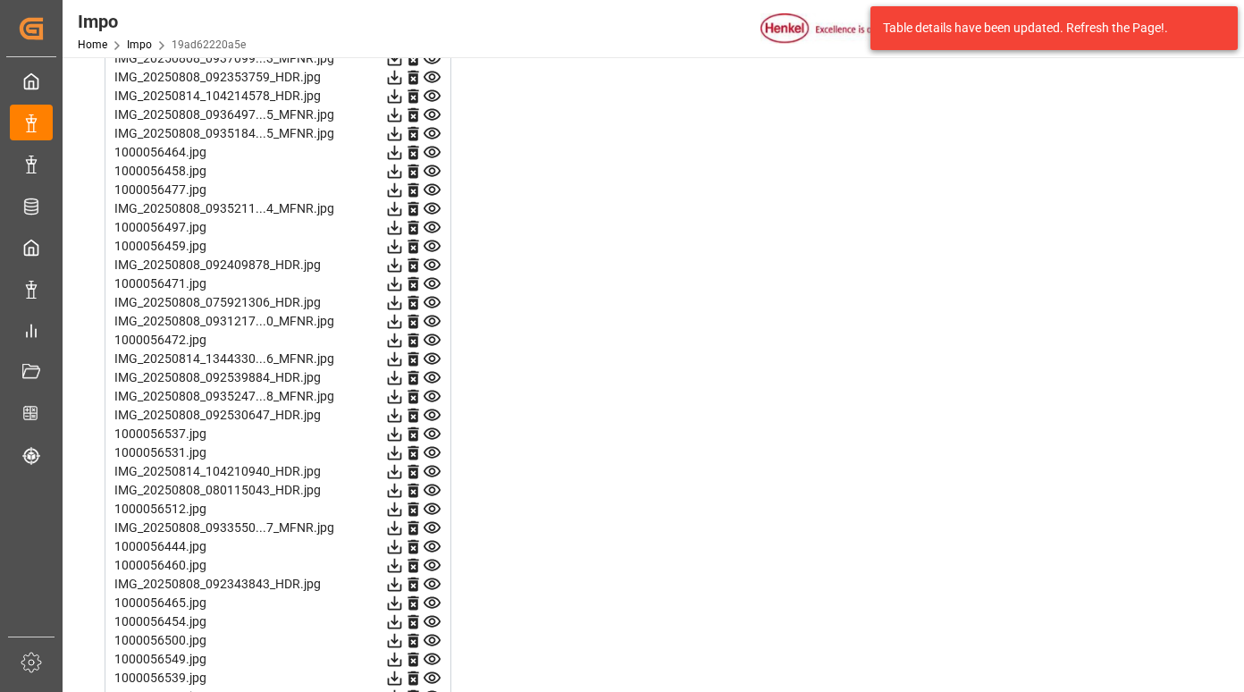
click at [428, 154] on icon at bounding box center [432, 152] width 19 height 19
click at [428, 168] on icon at bounding box center [432, 171] width 19 height 19
click at [434, 188] on icon at bounding box center [432, 190] width 17 height 12
click at [437, 208] on icon at bounding box center [432, 208] width 19 height 19
click at [433, 225] on icon at bounding box center [432, 228] width 17 height 12
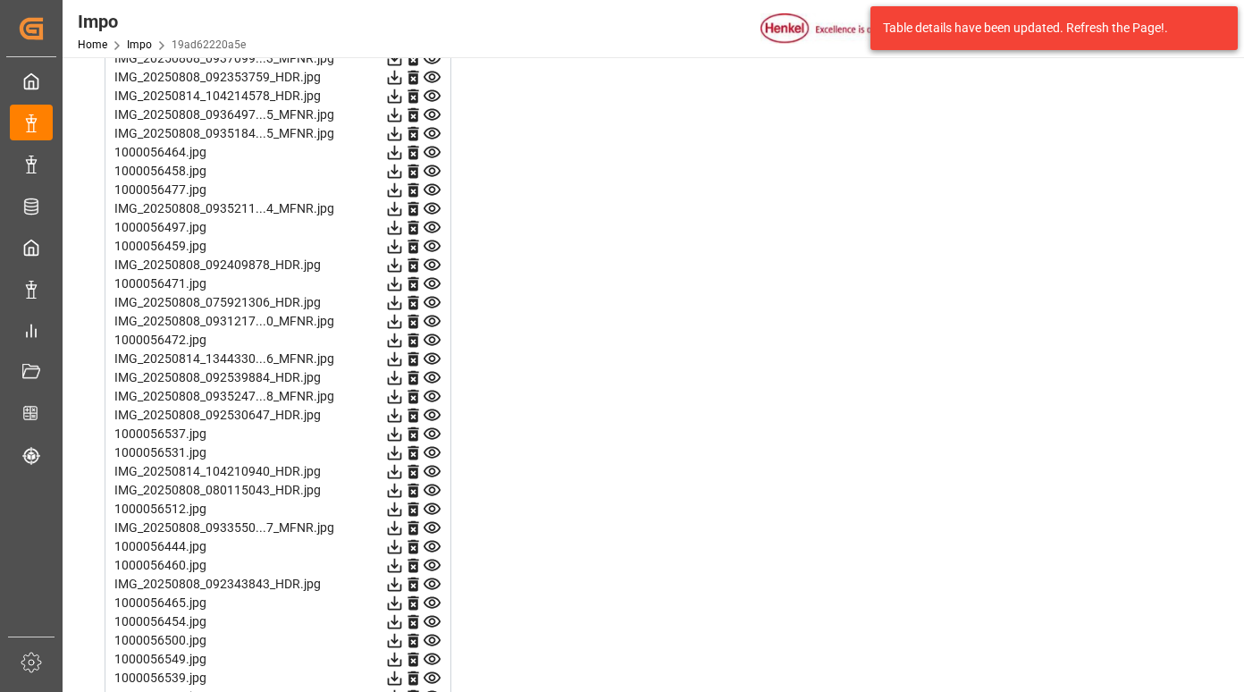
click at [433, 244] on icon at bounding box center [432, 246] width 17 height 12
click at [434, 266] on icon at bounding box center [432, 265] width 17 height 12
click at [434, 282] on icon at bounding box center [432, 284] width 17 height 12
click at [430, 302] on icon at bounding box center [432, 303] width 17 height 12
click at [429, 319] on icon at bounding box center [432, 321] width 19 height 19
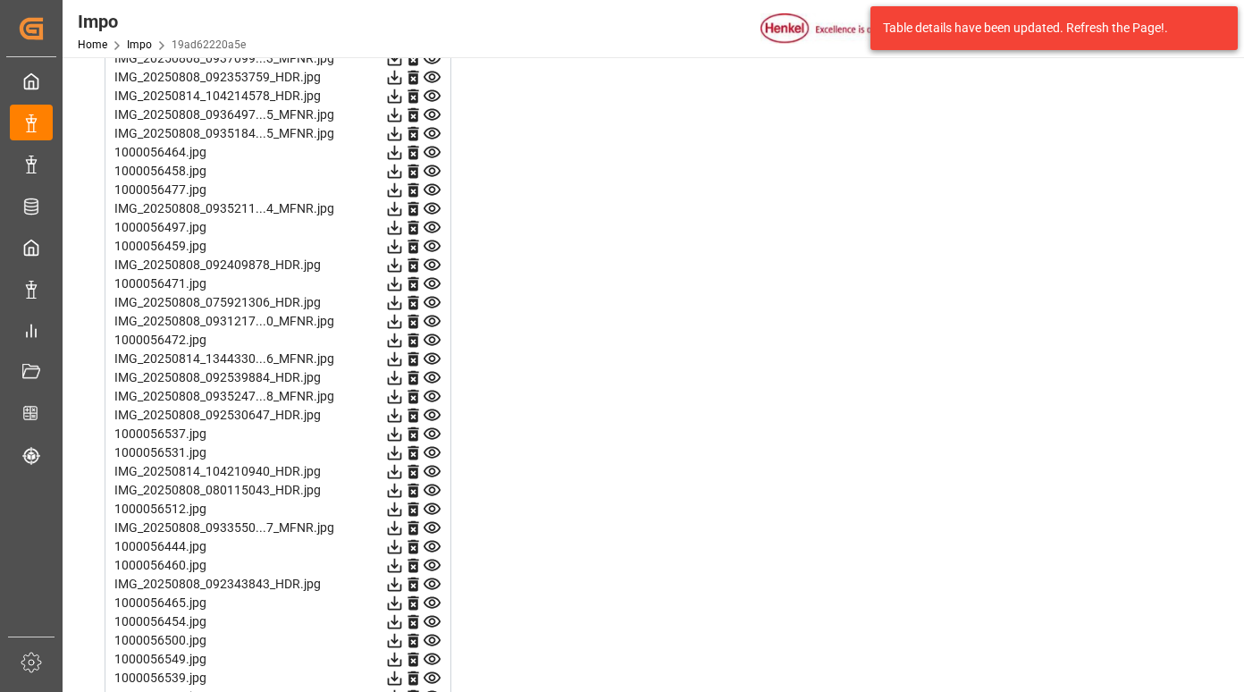
click at [434, 338] on icon at bounding box center [432, 340] width 17 height 12
click at [435, 351] on icon at bounding box center [432, 359] width 19 height 19
click at [431, 367] on icon at bounding box center [432, 359] width 19 height 19
click at [428, 378] on icon at bounding box center [432, 377] width 19 height 19
click at [431, 392] on icon at bounding box center [432, 396] width 19 height 19
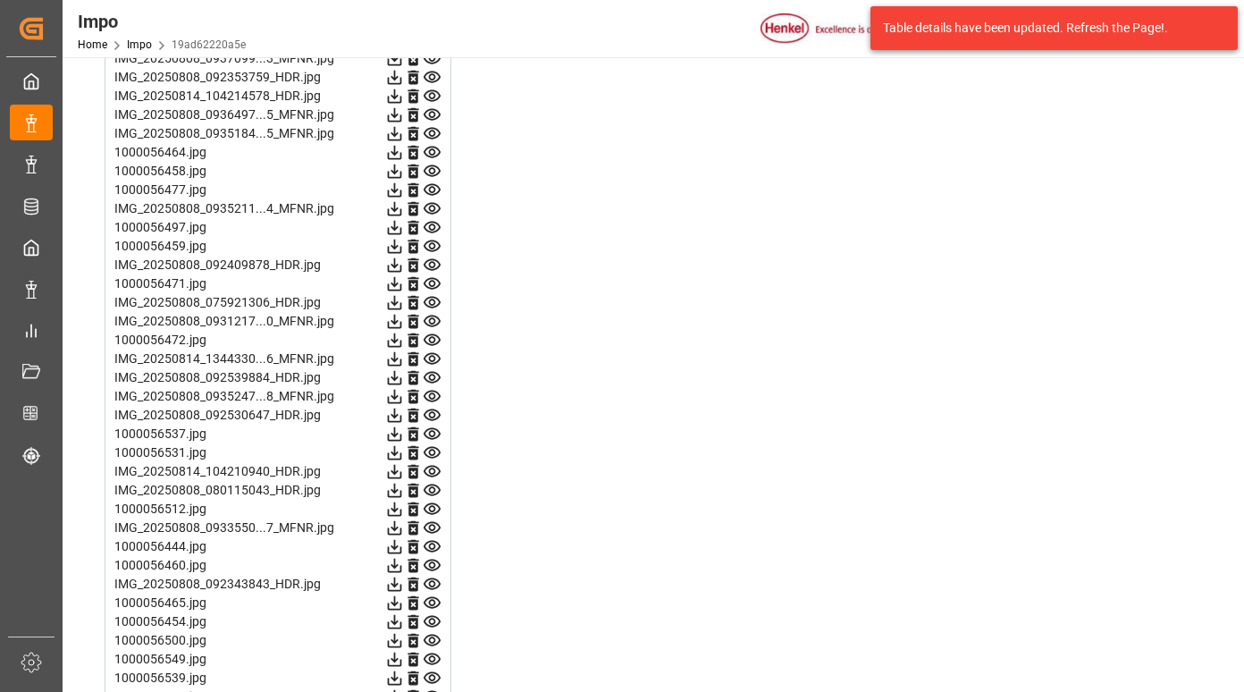
click at [432, 413] on icon at bounding box center [432, 415] width 17 height 12
click at [434, 434] on icon at bounding box center [432, 434] width 19 height 19
click at [433, 450] on icon at bounding box center [432, 453] width 17 height 12
